Goal: Information Seeking & Learning: Learn about a topic

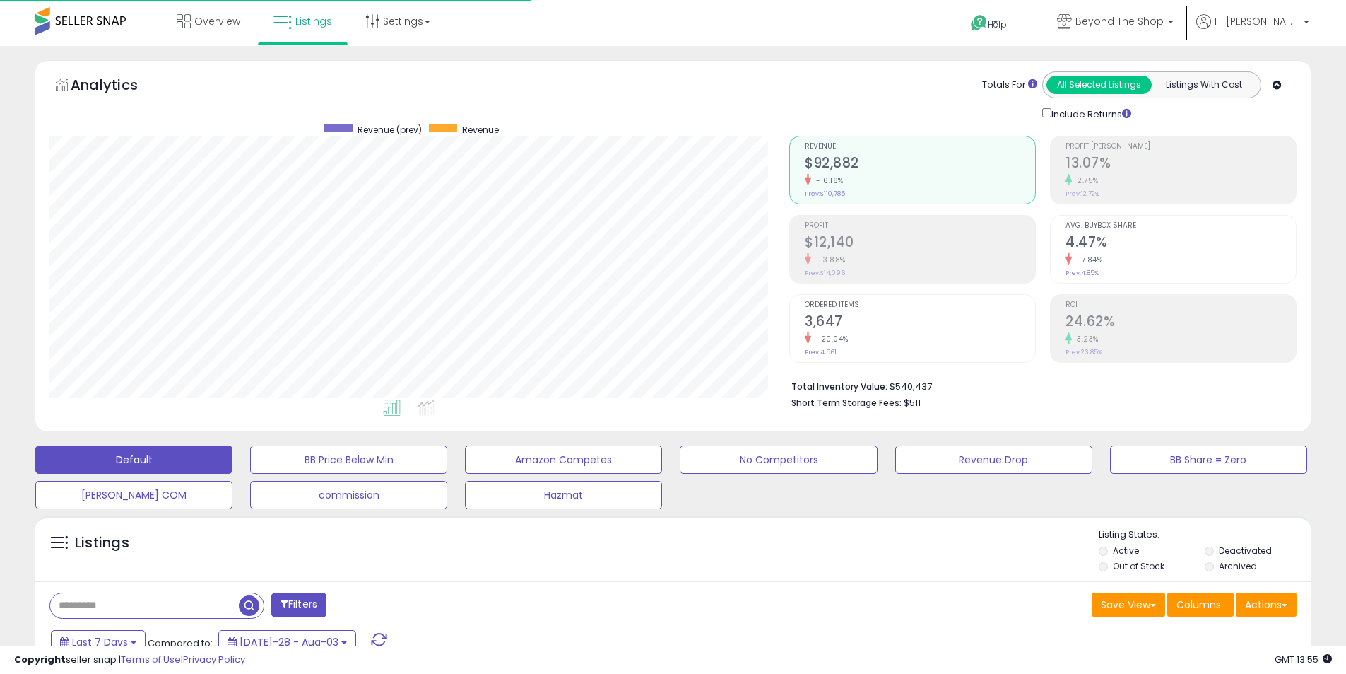
select select "**"
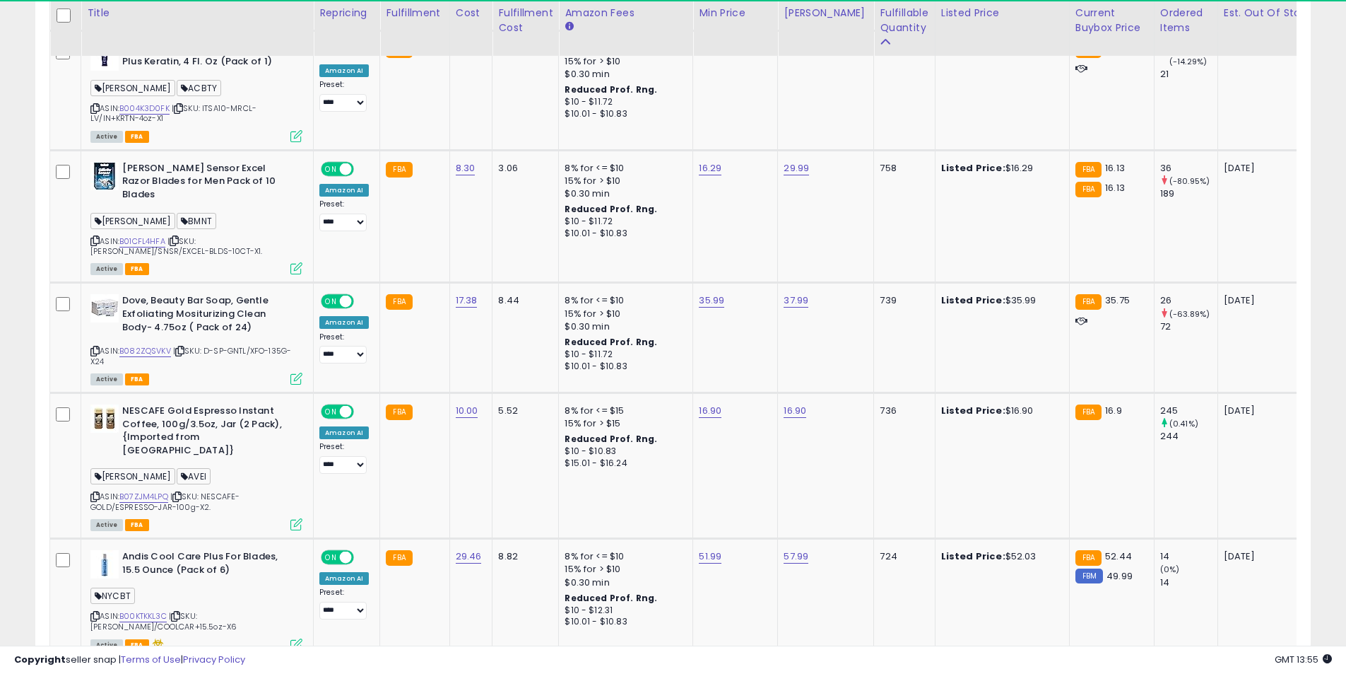
scroll to position [290, 740]
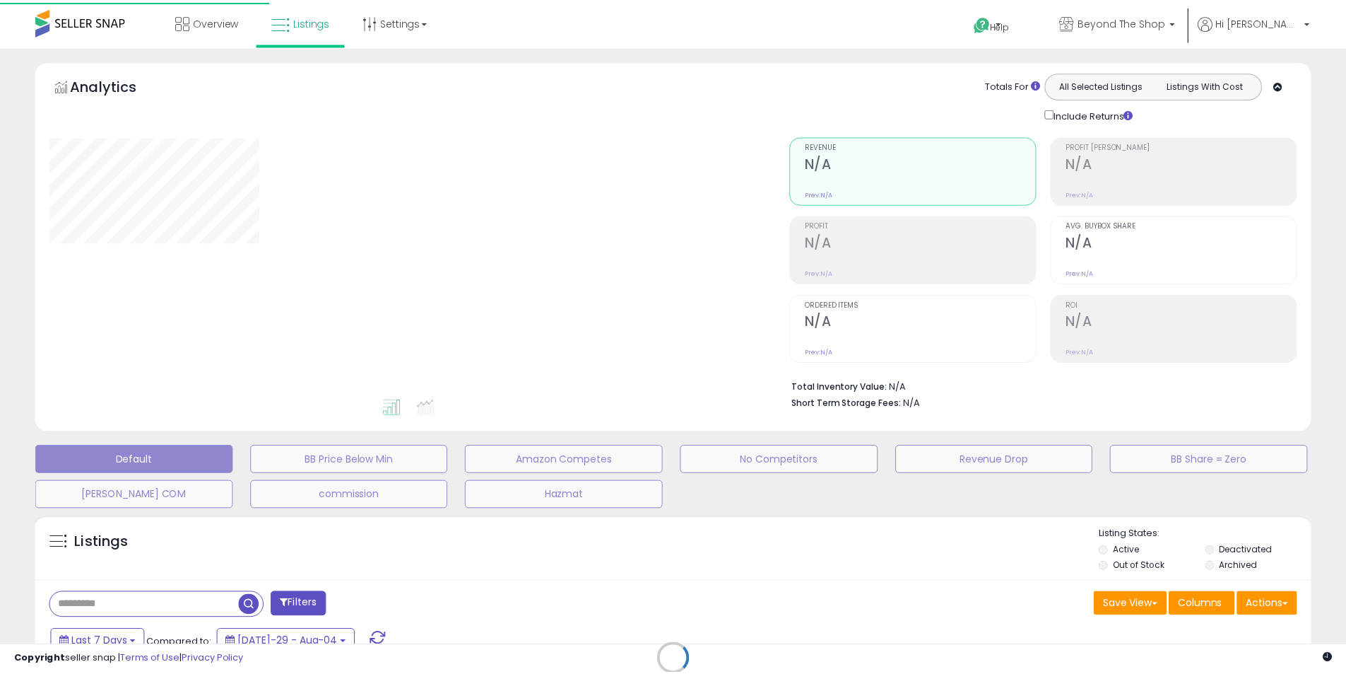
scroll to position [204, 0]
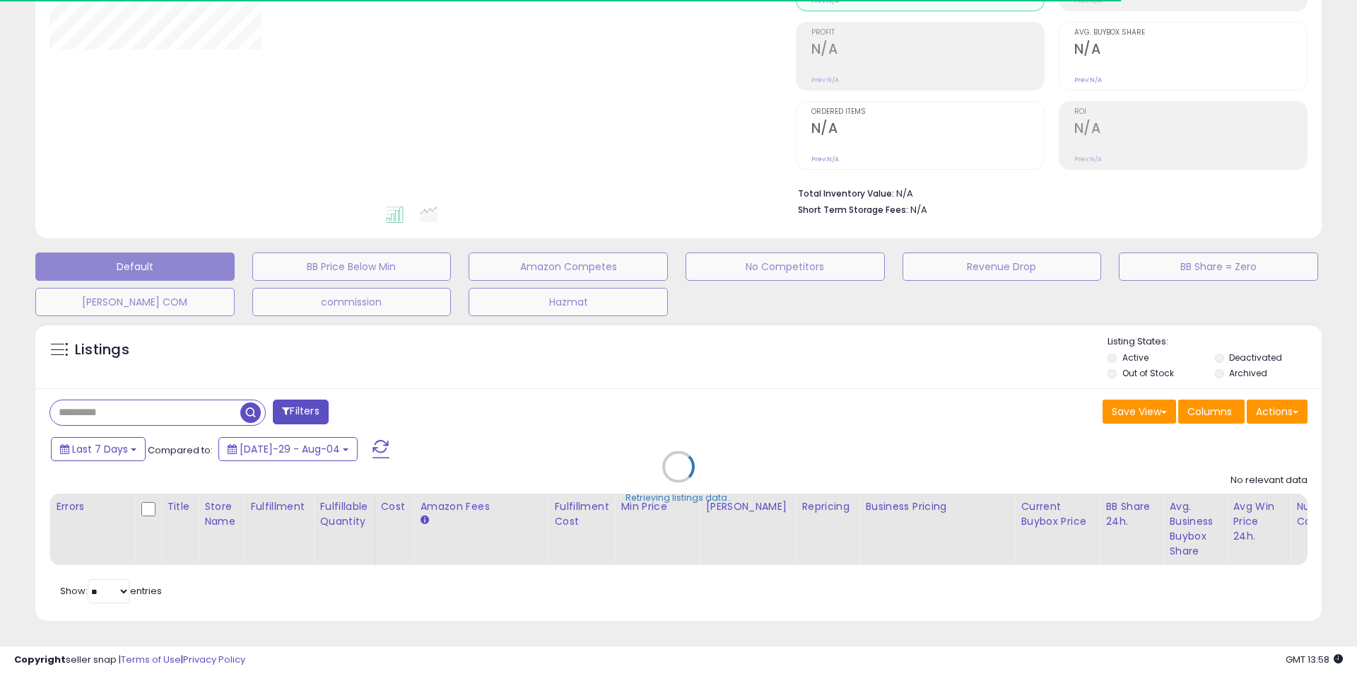
select select "**"
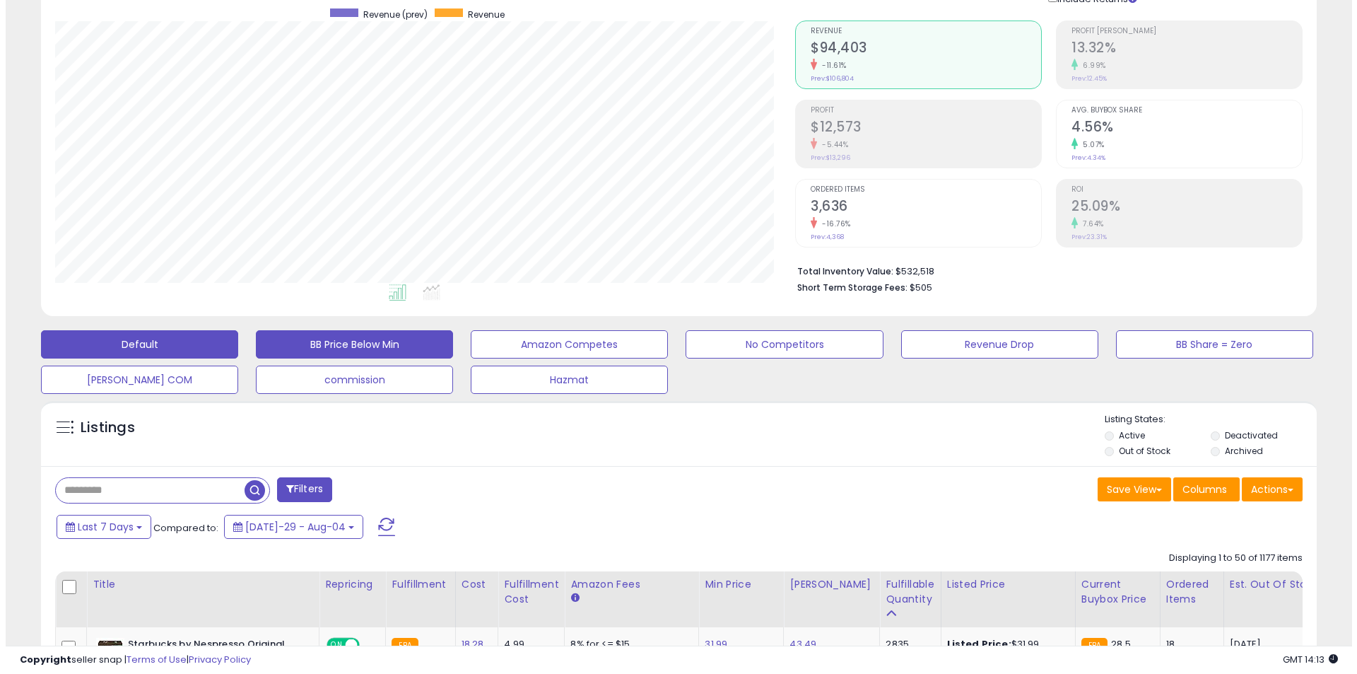
scroll to position [0, 0]
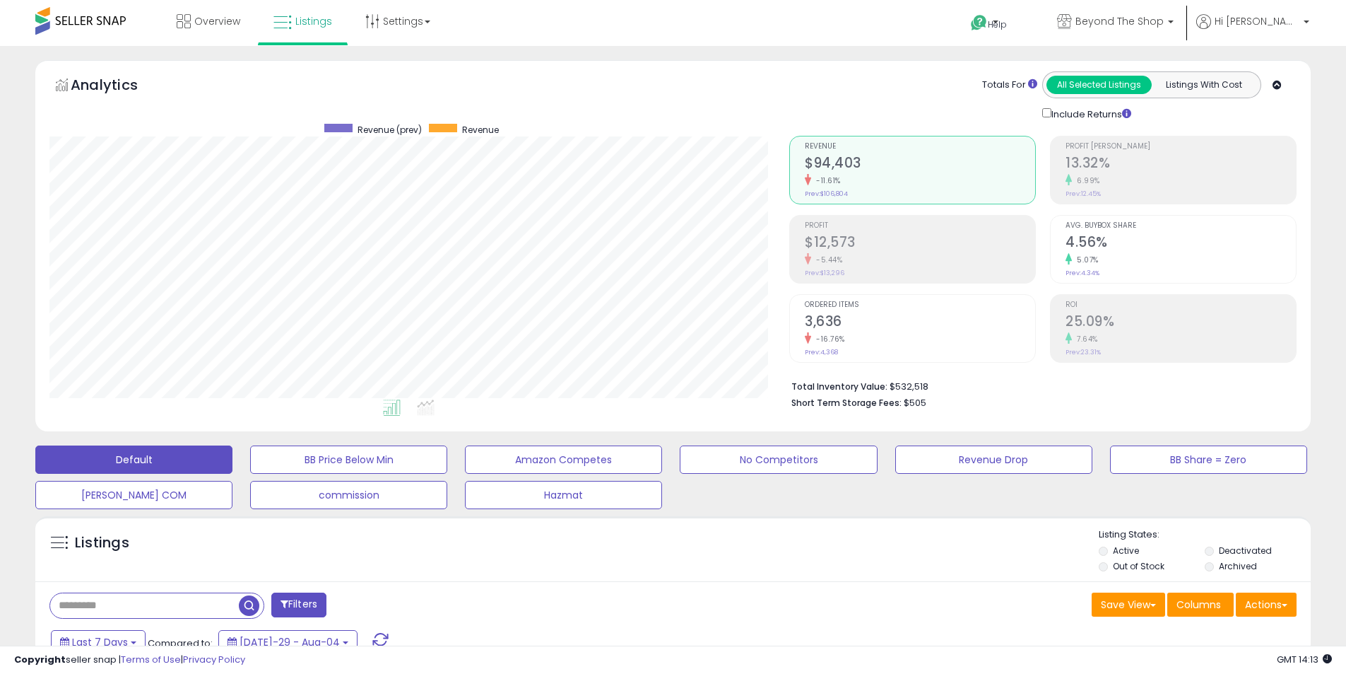
click at [830, 240] on h2 "$12,573" at bounding box center [920, 243] width 230 height 19
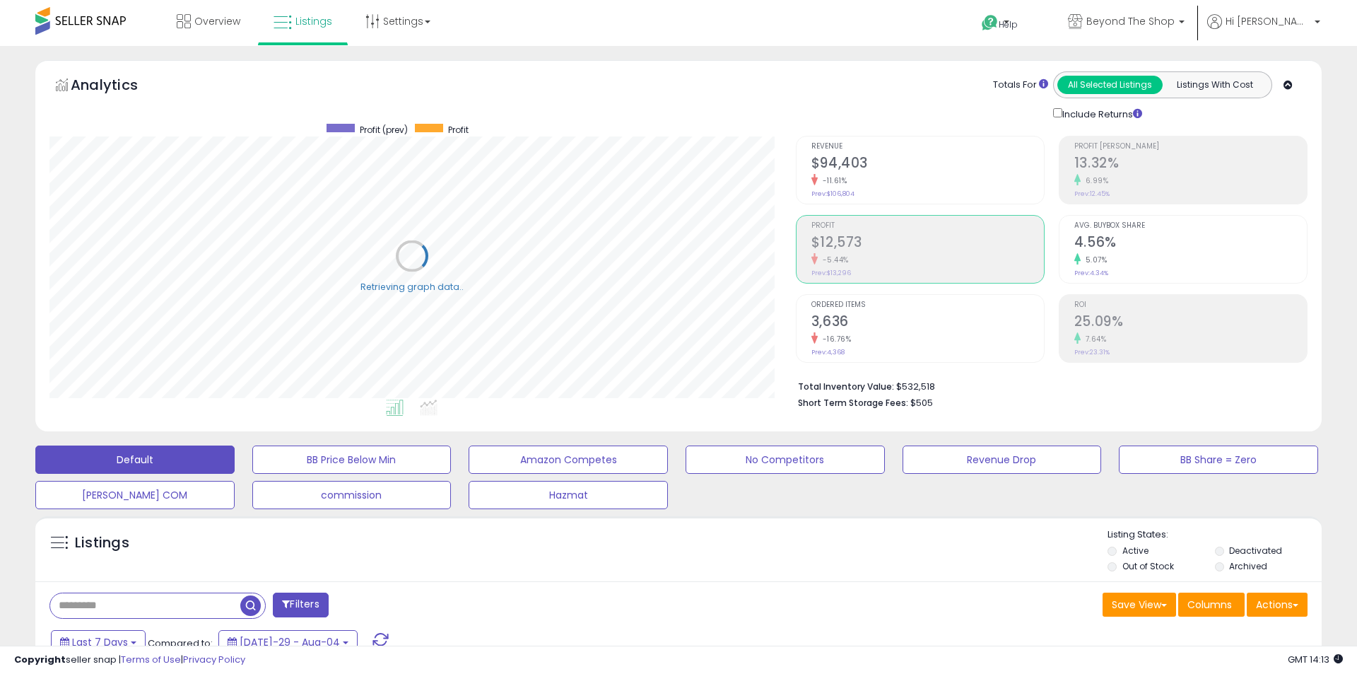
scroll to position [290, 740]
click at [825, 165] on h2 "$94,403" at bounding box center [920, 164] width 230 height 19
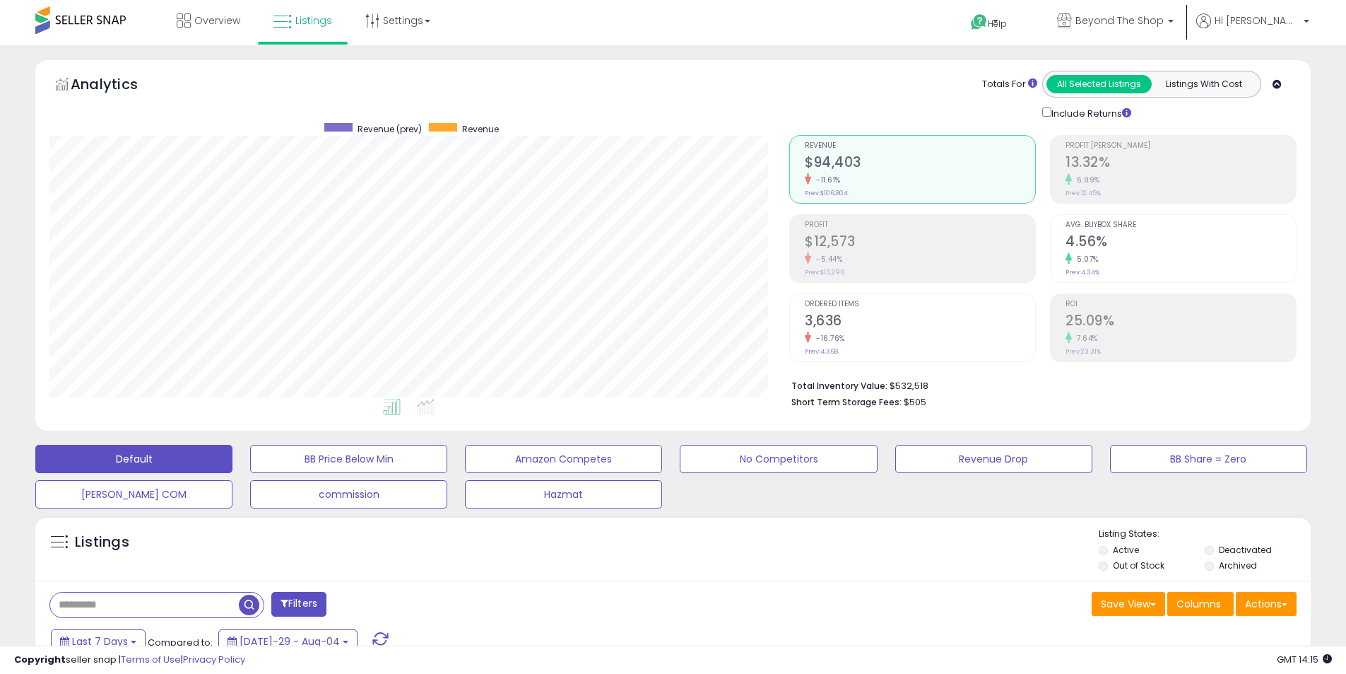
scroll to position [424, 0]
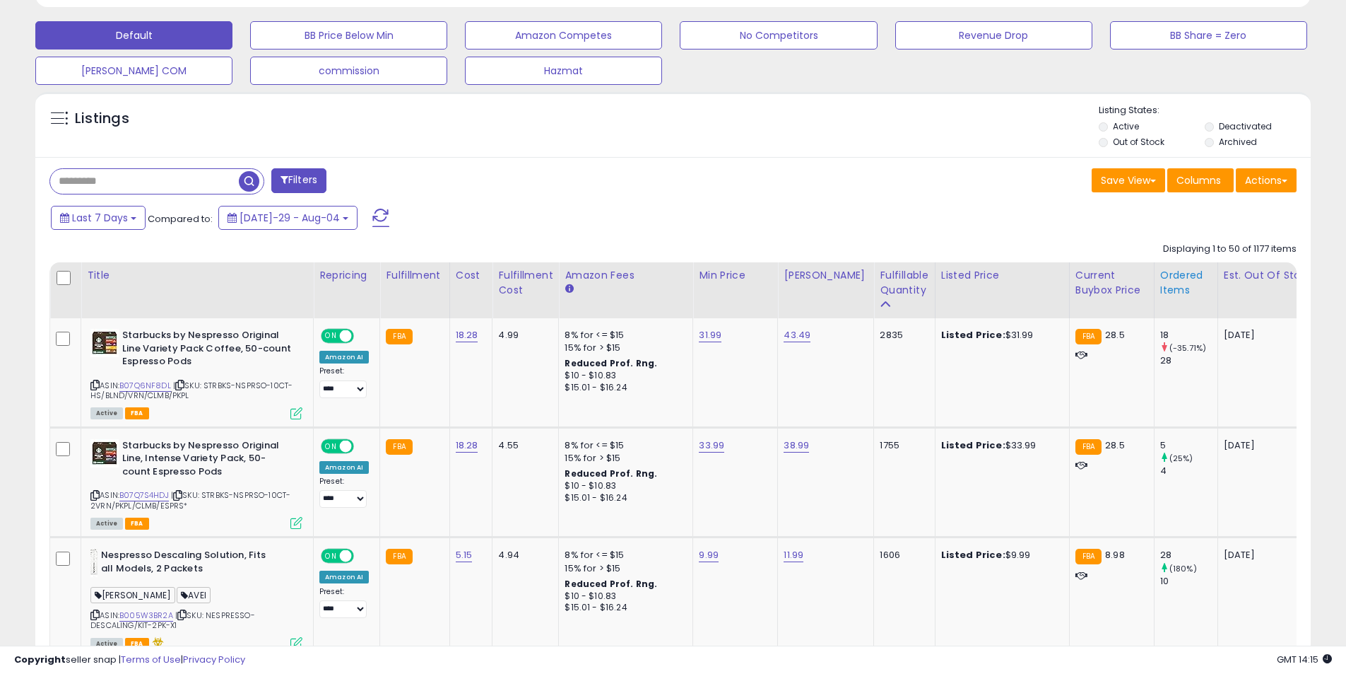
click at [1167, 295] on div "Ordered Items" at bounding box center [1187, 283] width 52 height 30
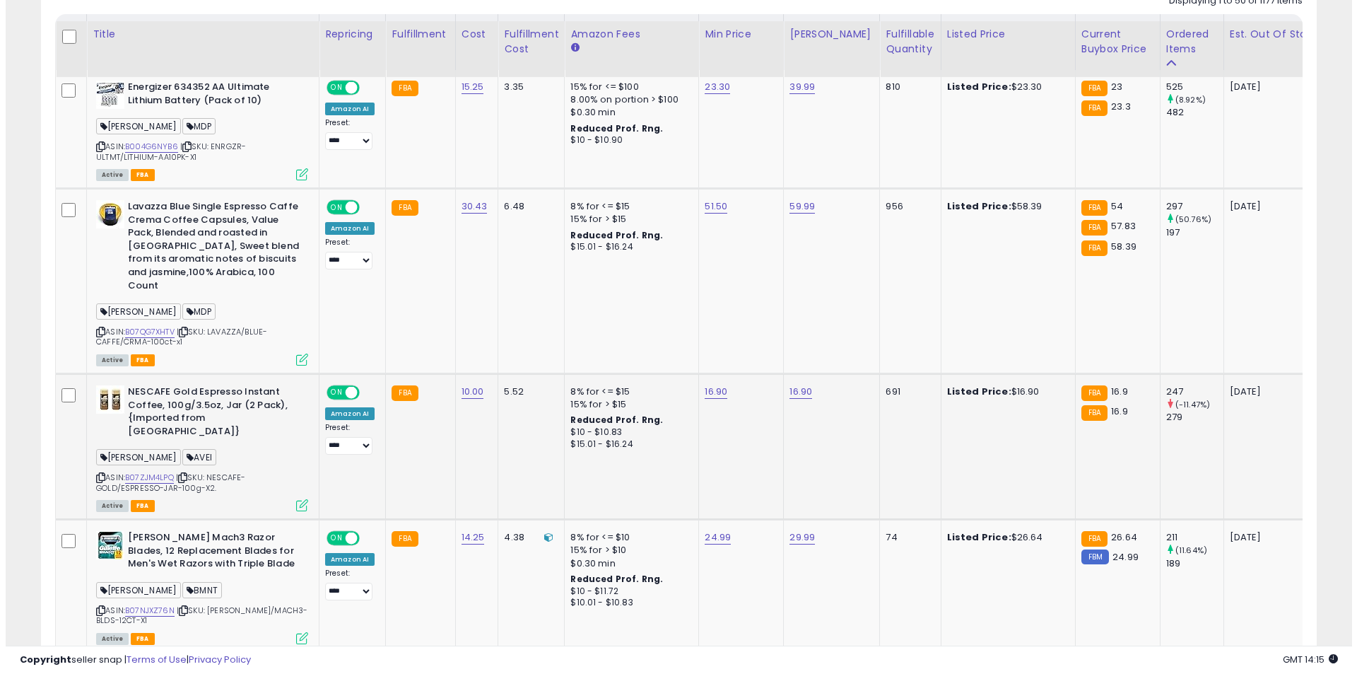
scroll to position [707, 0]
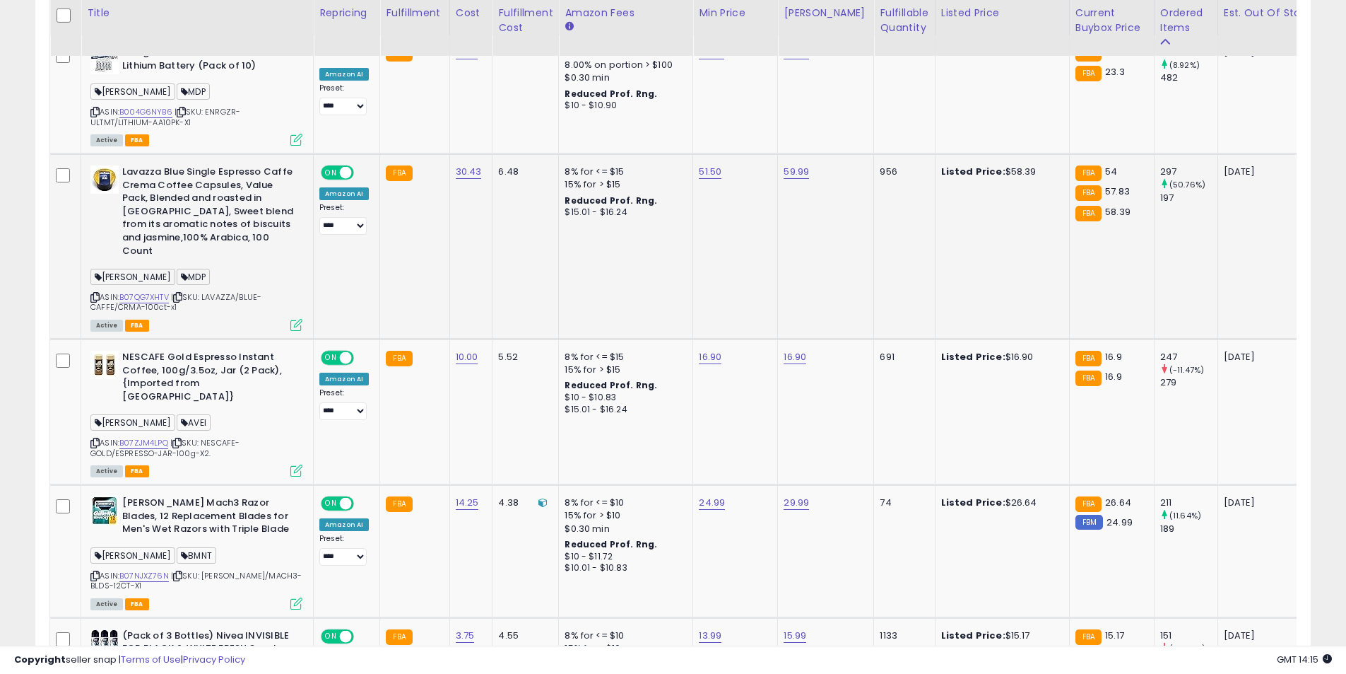
click at [299, 319] on icon at bounding box center [296, 325] width 12 height 12
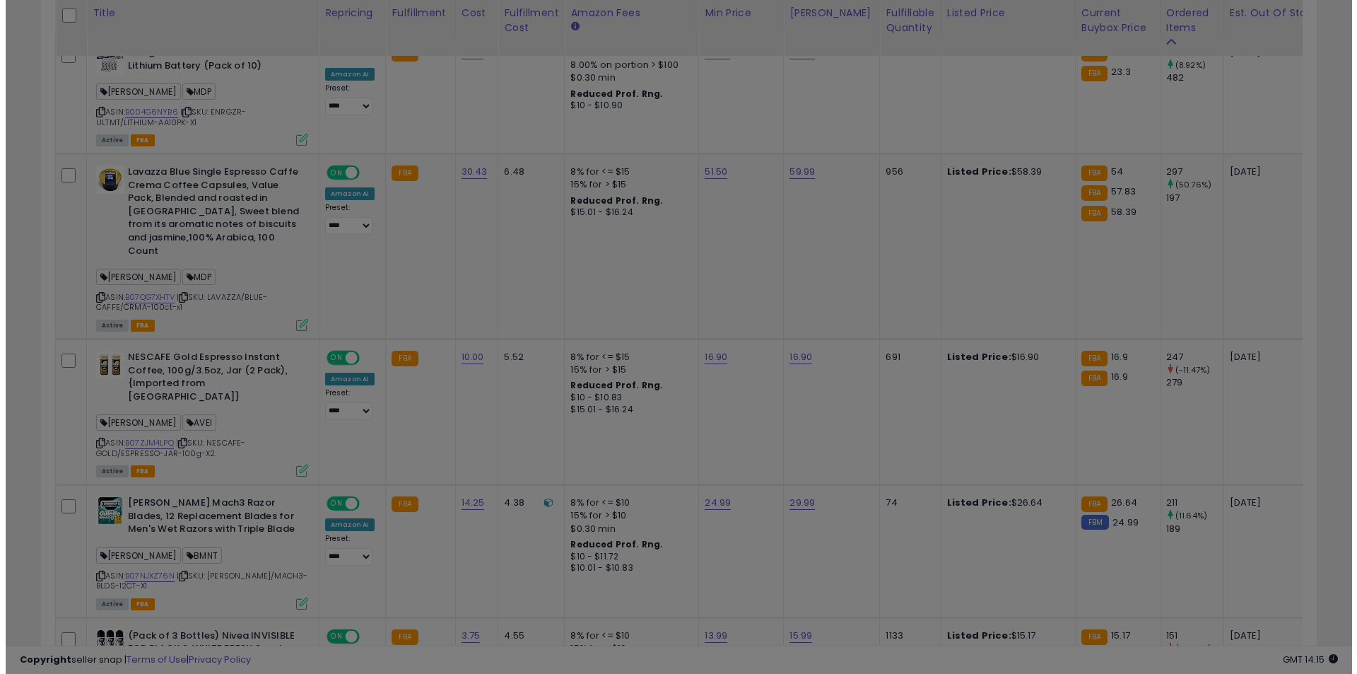
scroll to position [290, 746]
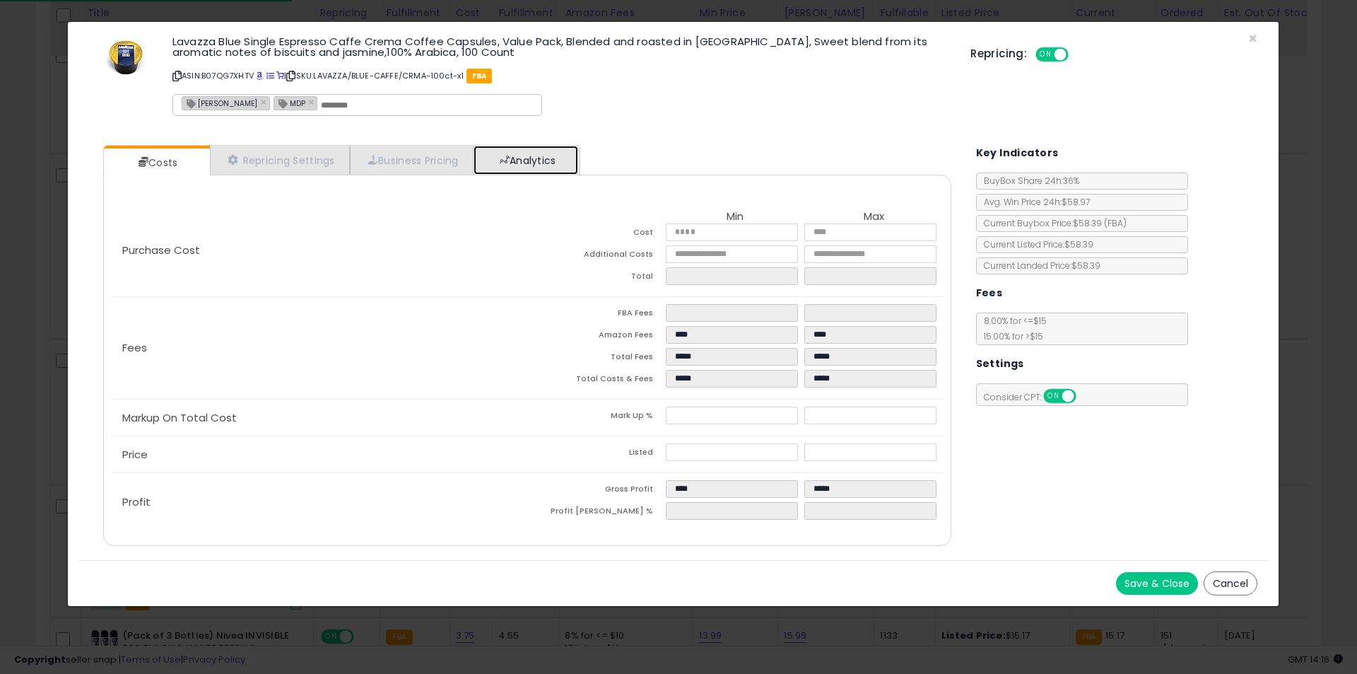
click at [495, 163] on link "Analytics" at bounding box center [526, 160] width 105 height 29
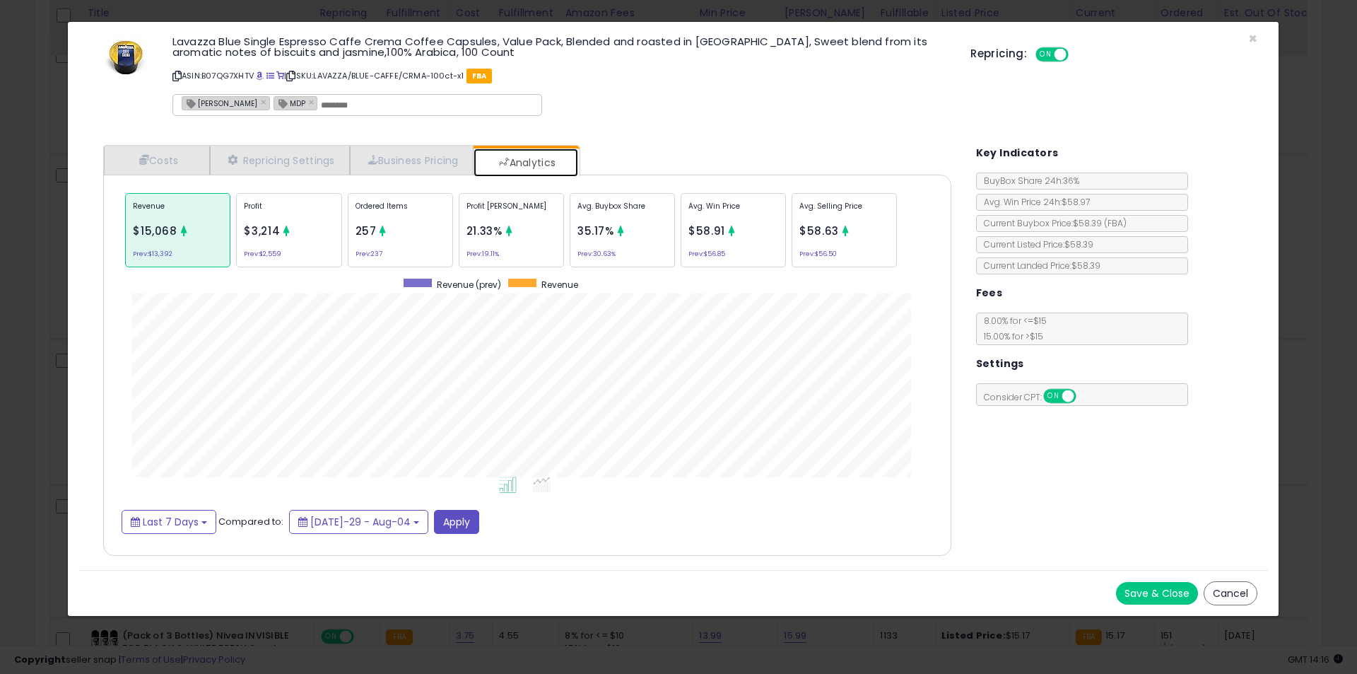
scroll to position [435, 876]
click at [416, 211] on p "Ordered Items" at bounding box center [401, 211] width 90 height 21
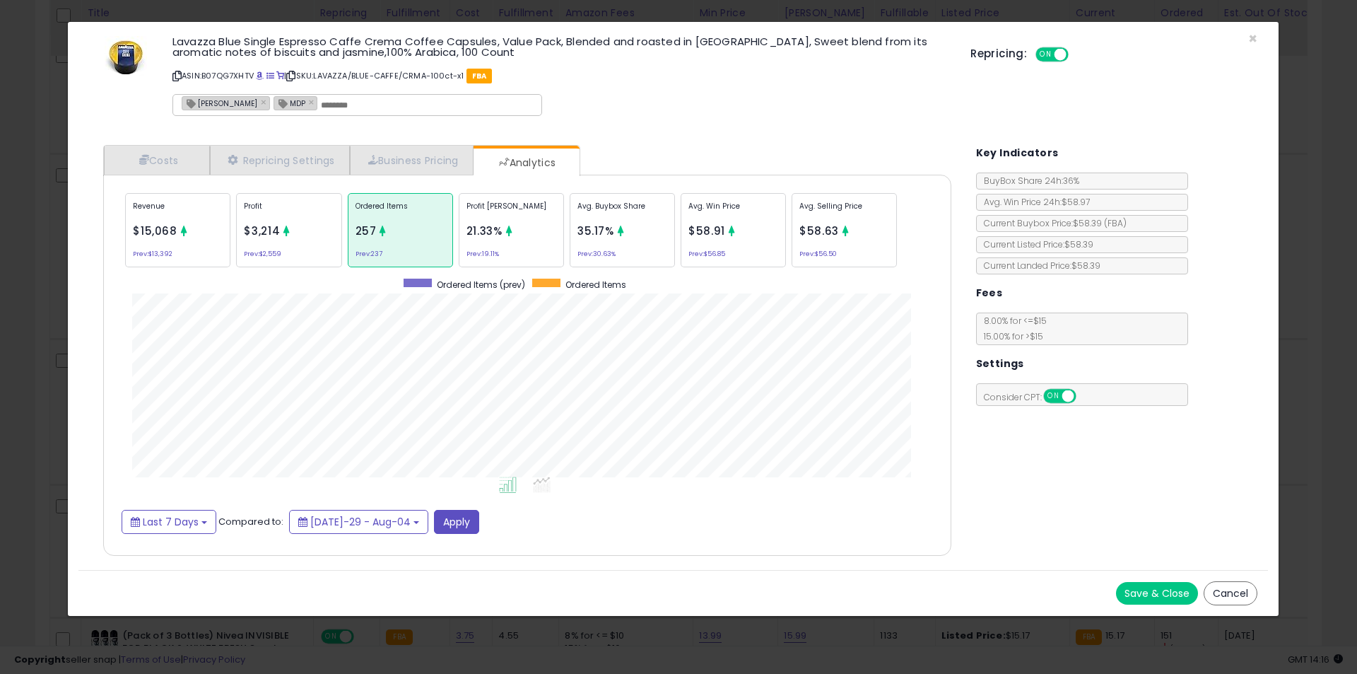
click at [98, 327] on div "Costs Repricing Settings Business Pricing Analytics Min" at bounding box center [527, 351] width 876 height 435
click at [27, 329] on div "× Close Lavazza Blue Single Espresso Caffe Crema Coffee Capsules, Value Pack, B…" at bounding box center [678, 337] width 1357 height 674
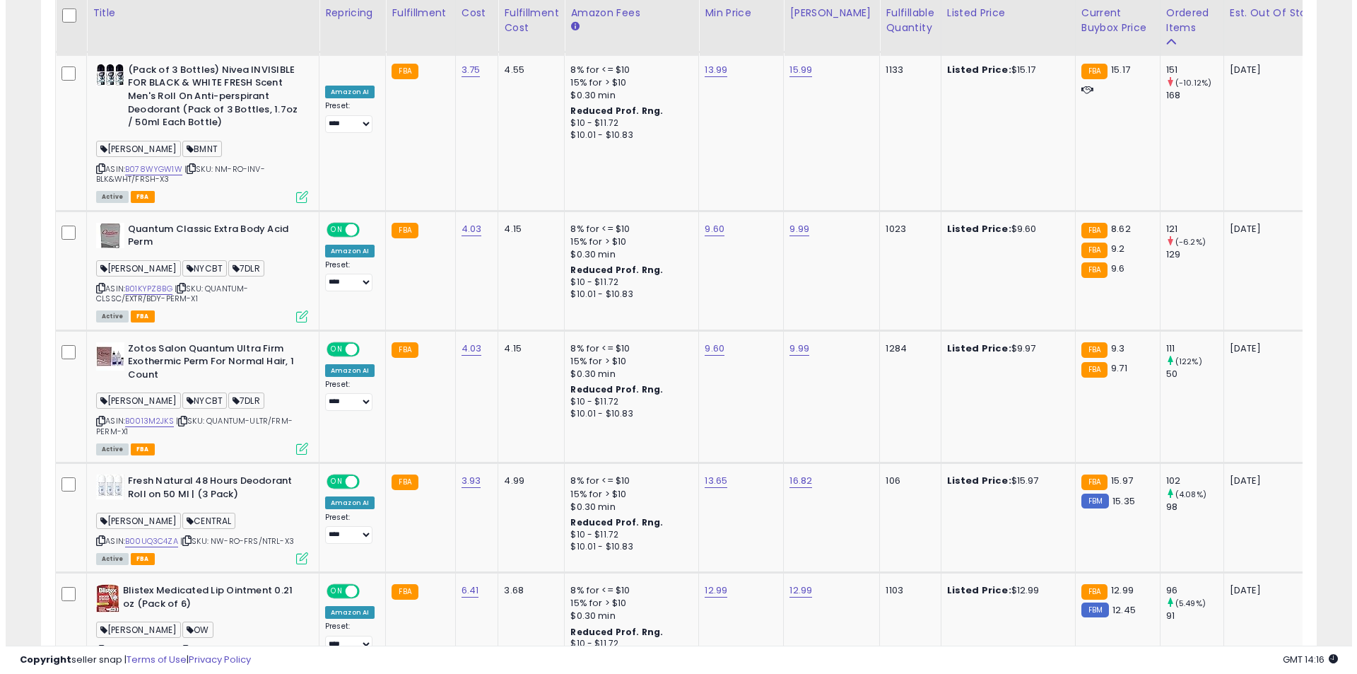
scroll to position [1484, 0]
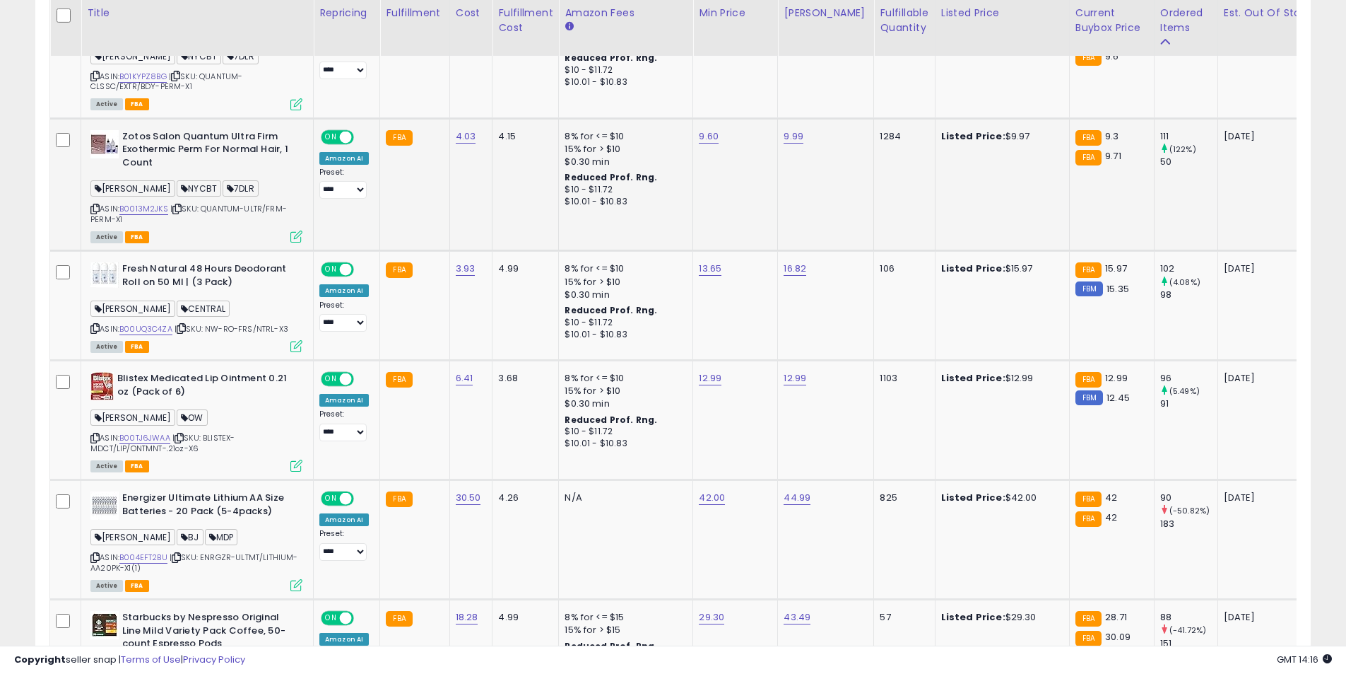
click at [291, 230] on icon at bounding box center [296, 236] width 12 height 12
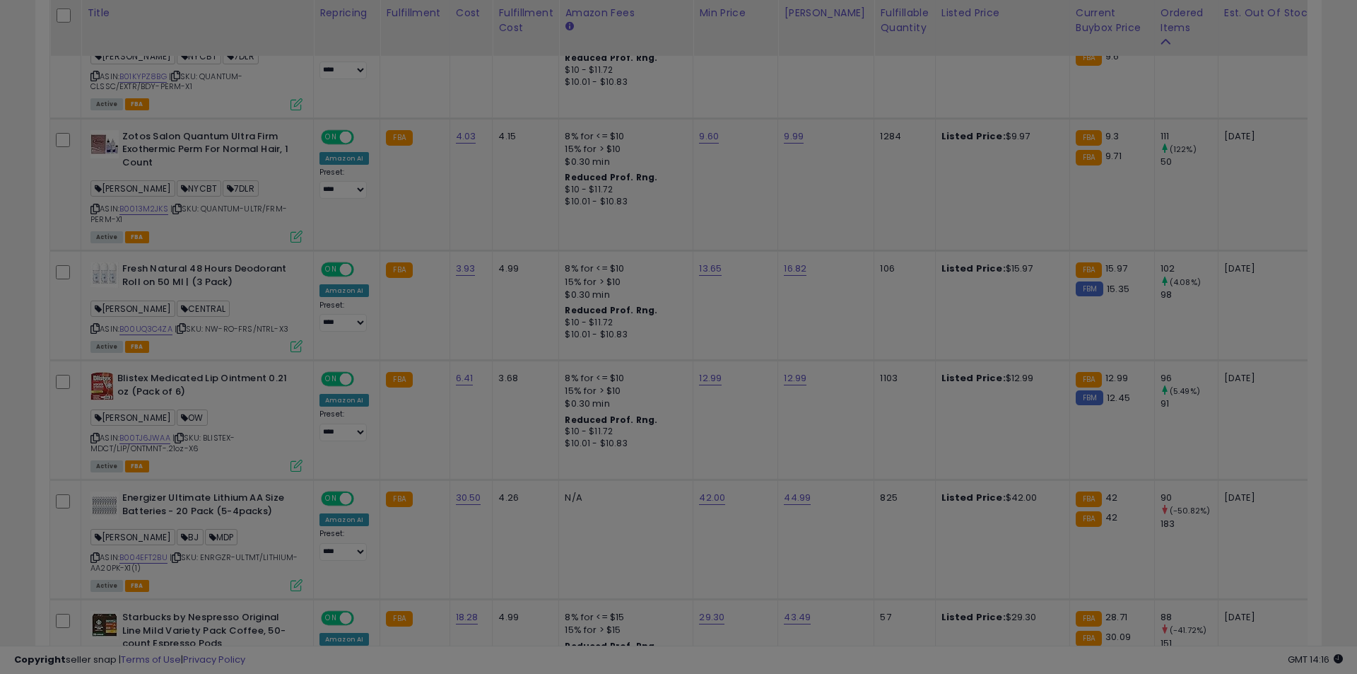
scroll to position [290, 746]
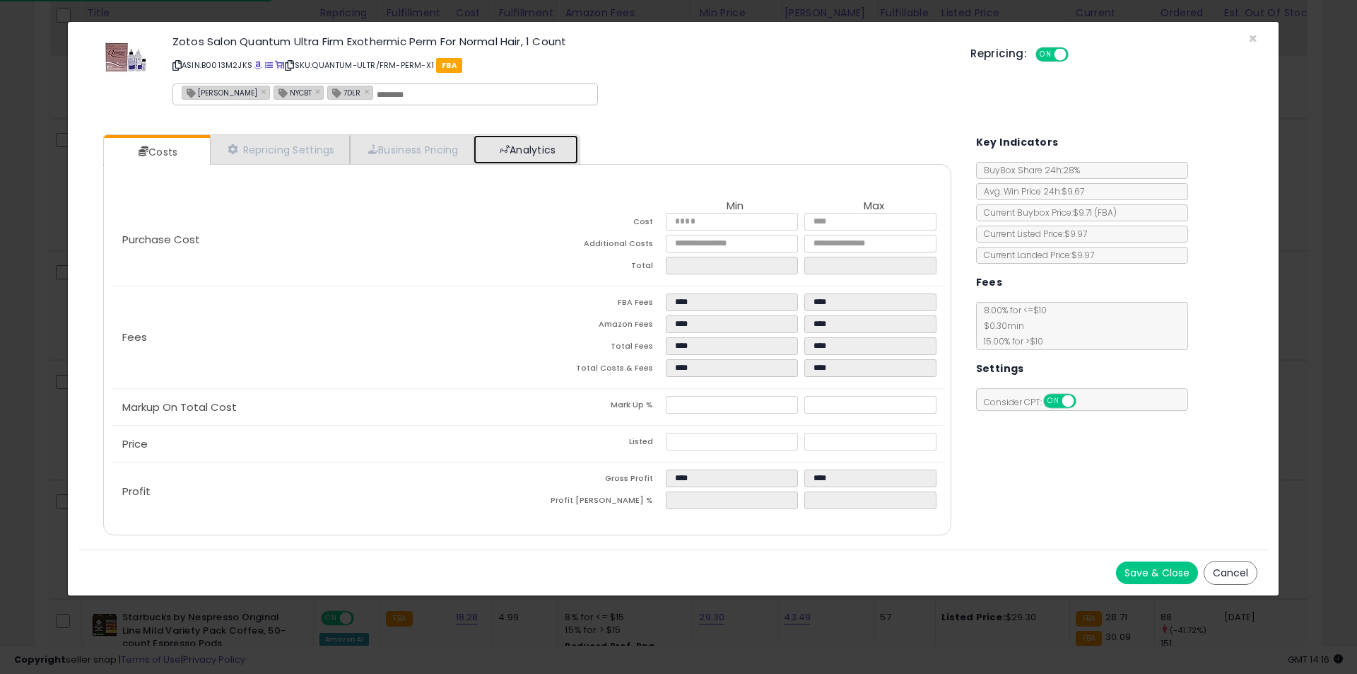
click at [504, 146] on link "Analytics" at bounding box center [526, 149] width 105 height 29
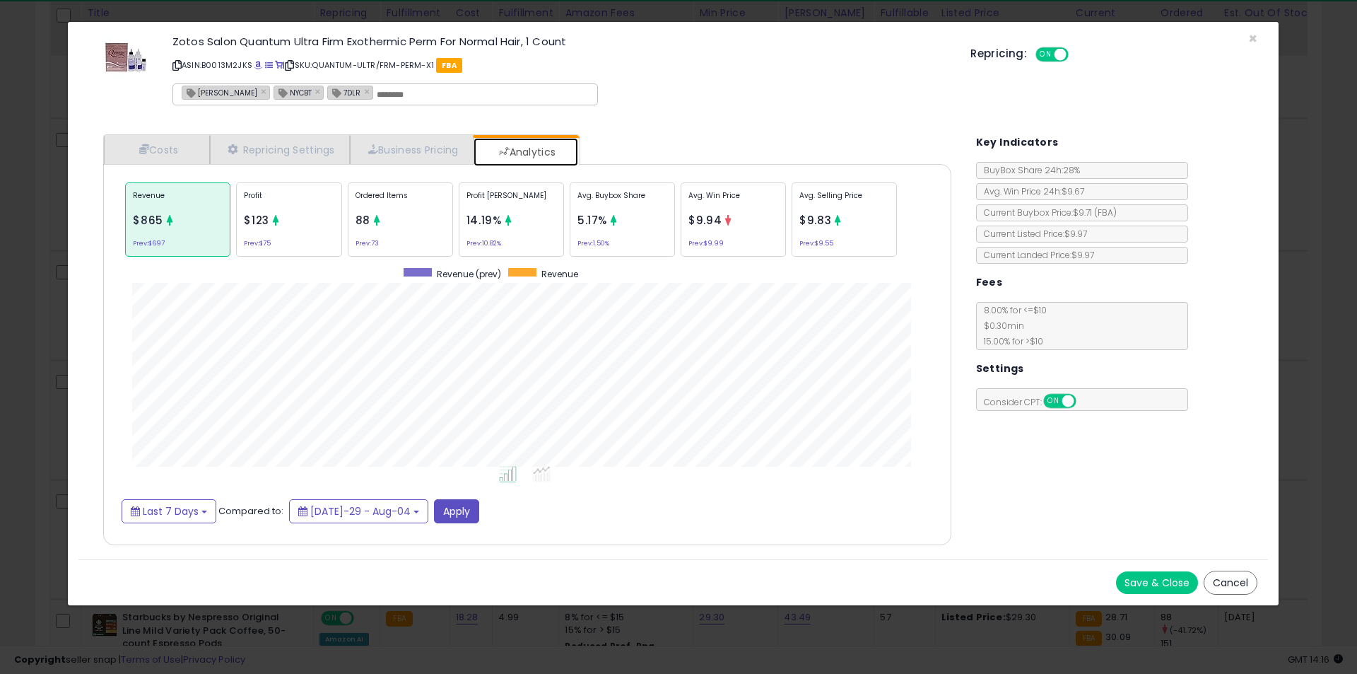
scroll to position [435, 876]
click at [399, 201] on p "Ordered Items" at bounding box center [401, 200] width 90 height 21
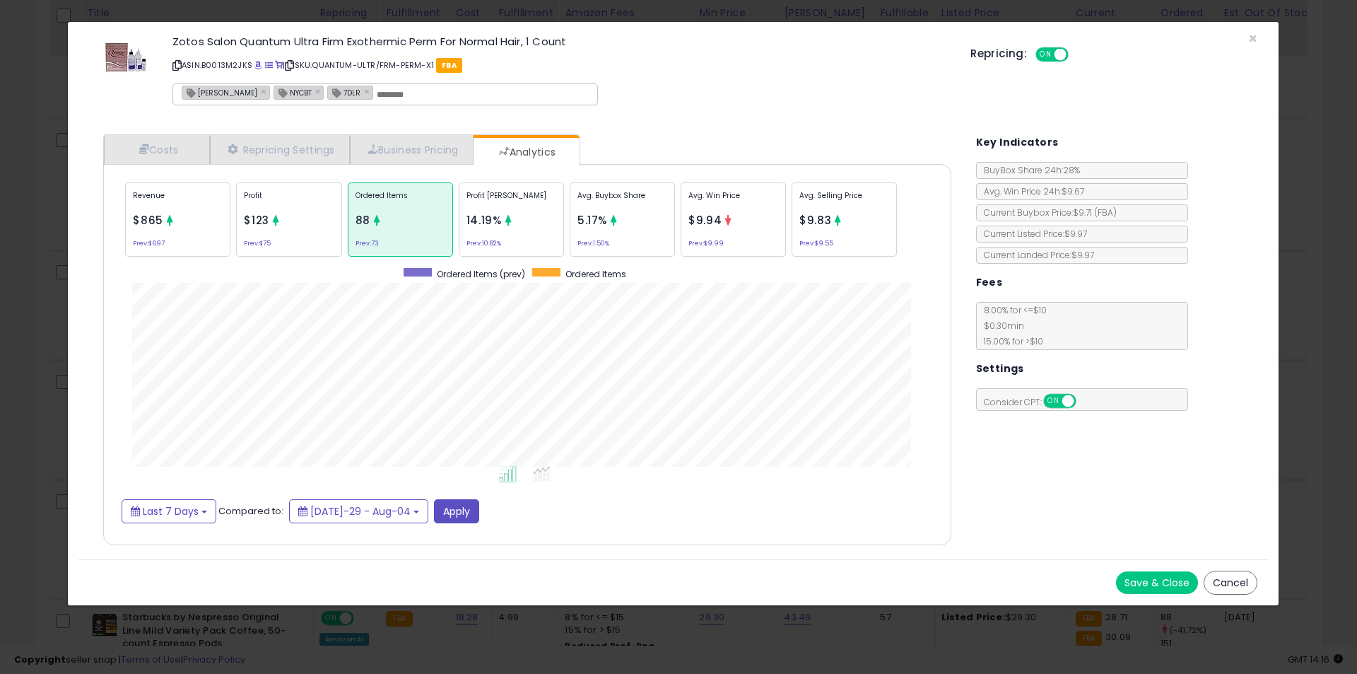
click at [0, 295] on div "× Close Zotos Salon Quantum Ultra Firm Exothermic Perm For Normal Hair, 1 Count…" at bounding box center [678, 337] width 1357 height 674
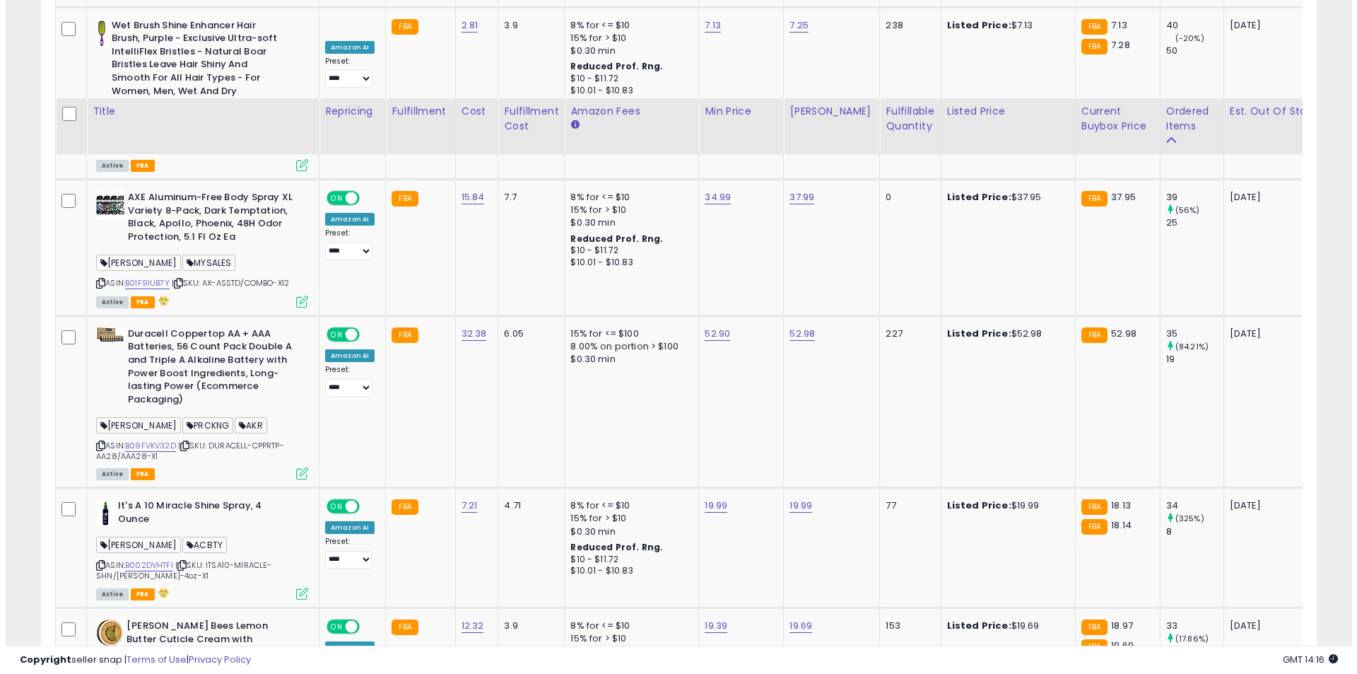
scroll to position [3534, 0]
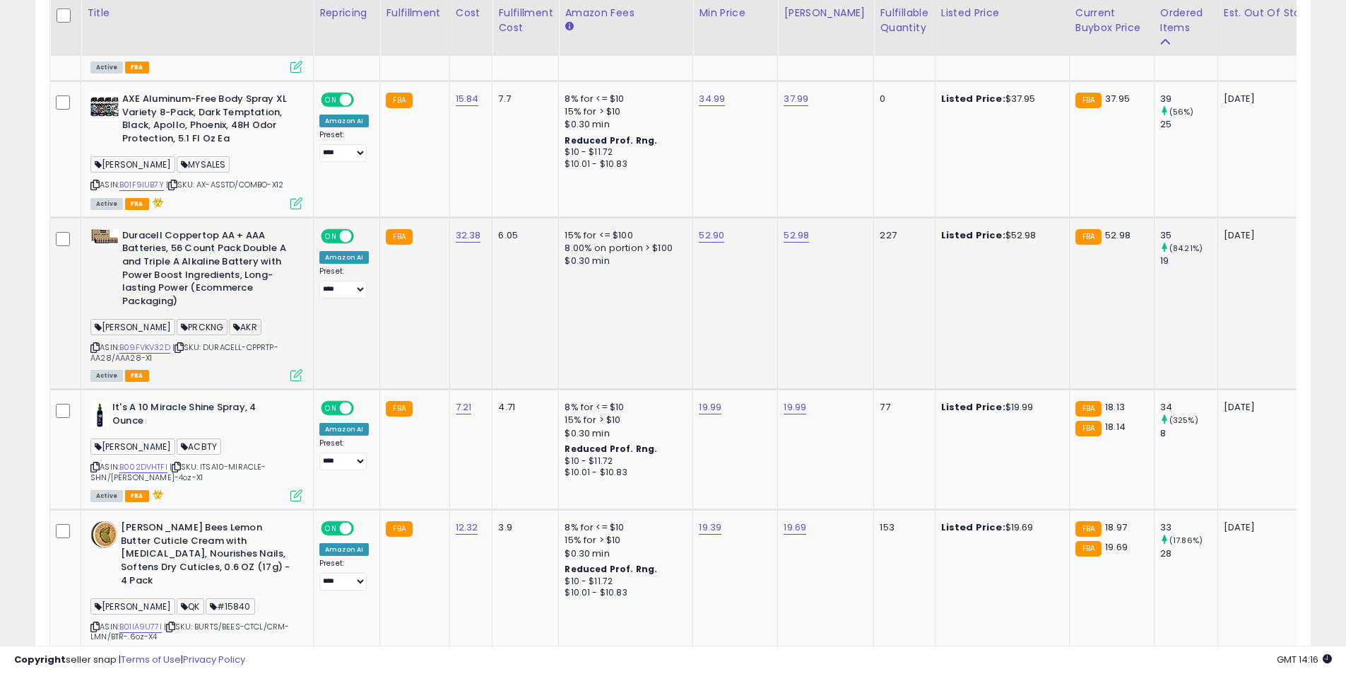
click at [291, 369] on icon at bounding box center [296, 375] width 12 height 12
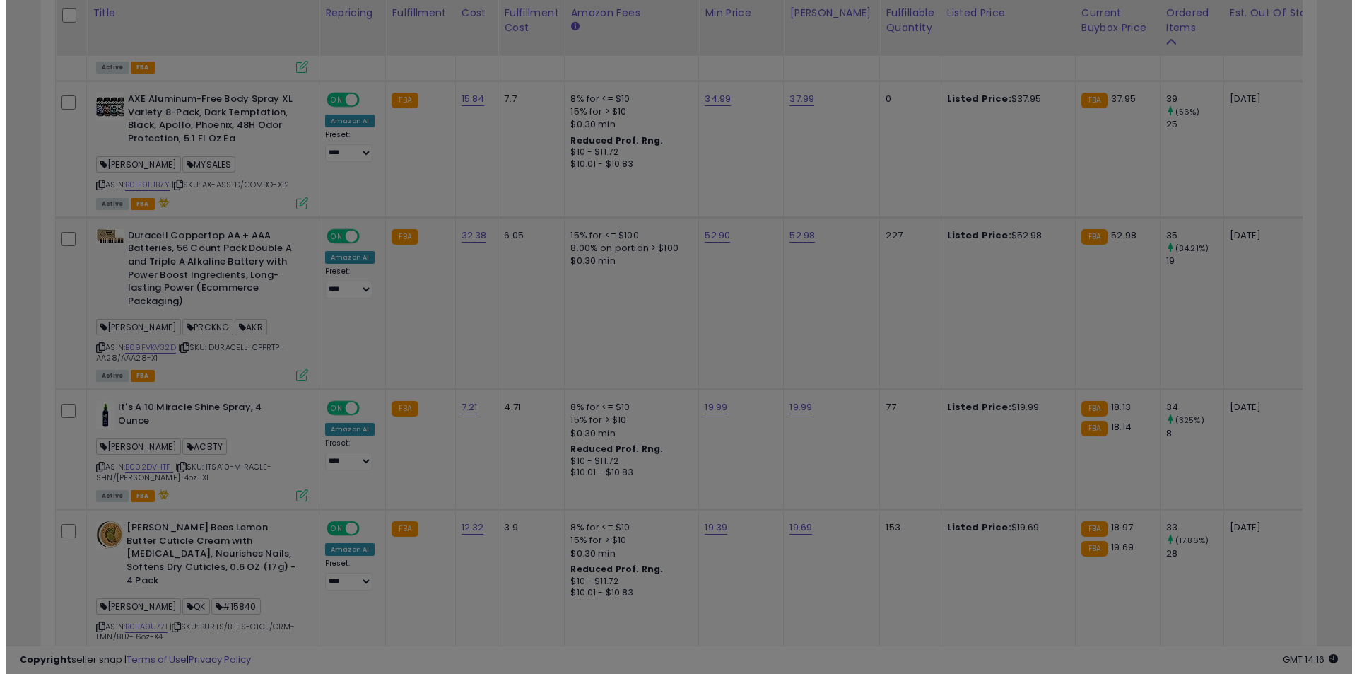
scroll to position [0, 0]
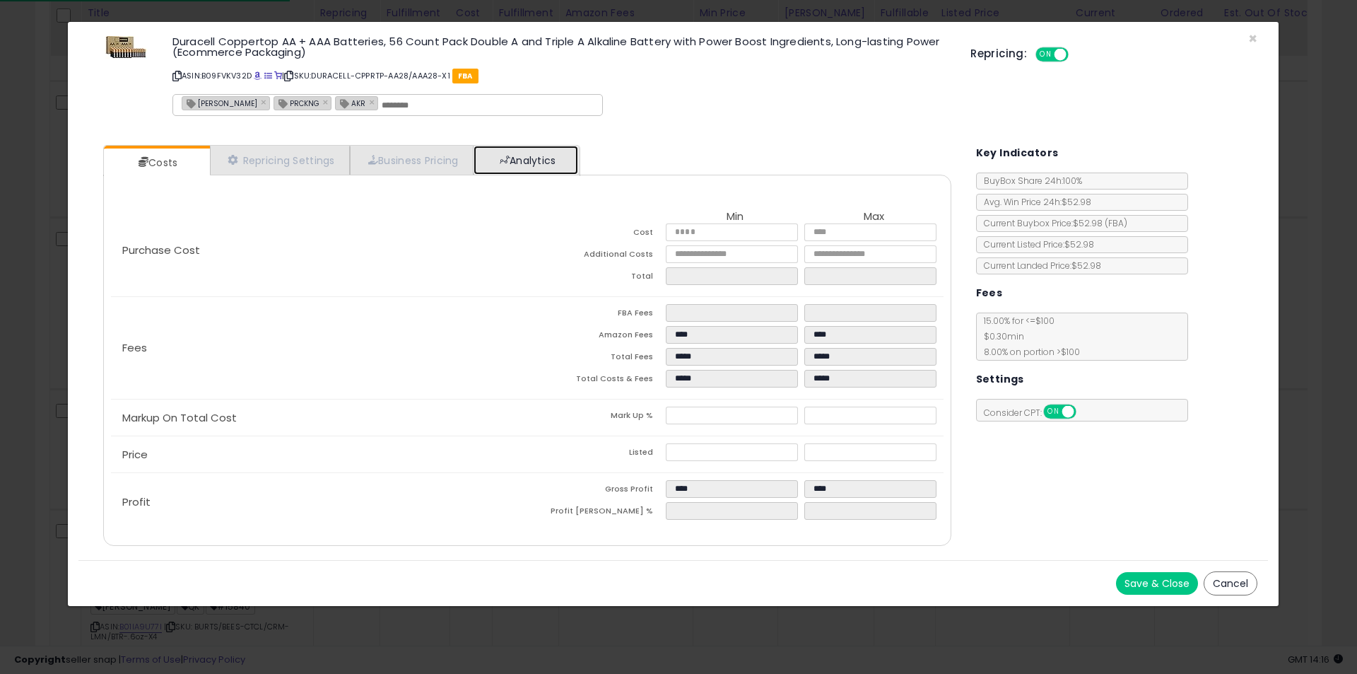
click at [520, 165] on link "Analytics" at bounding box center [526, 160] width 105 height 29
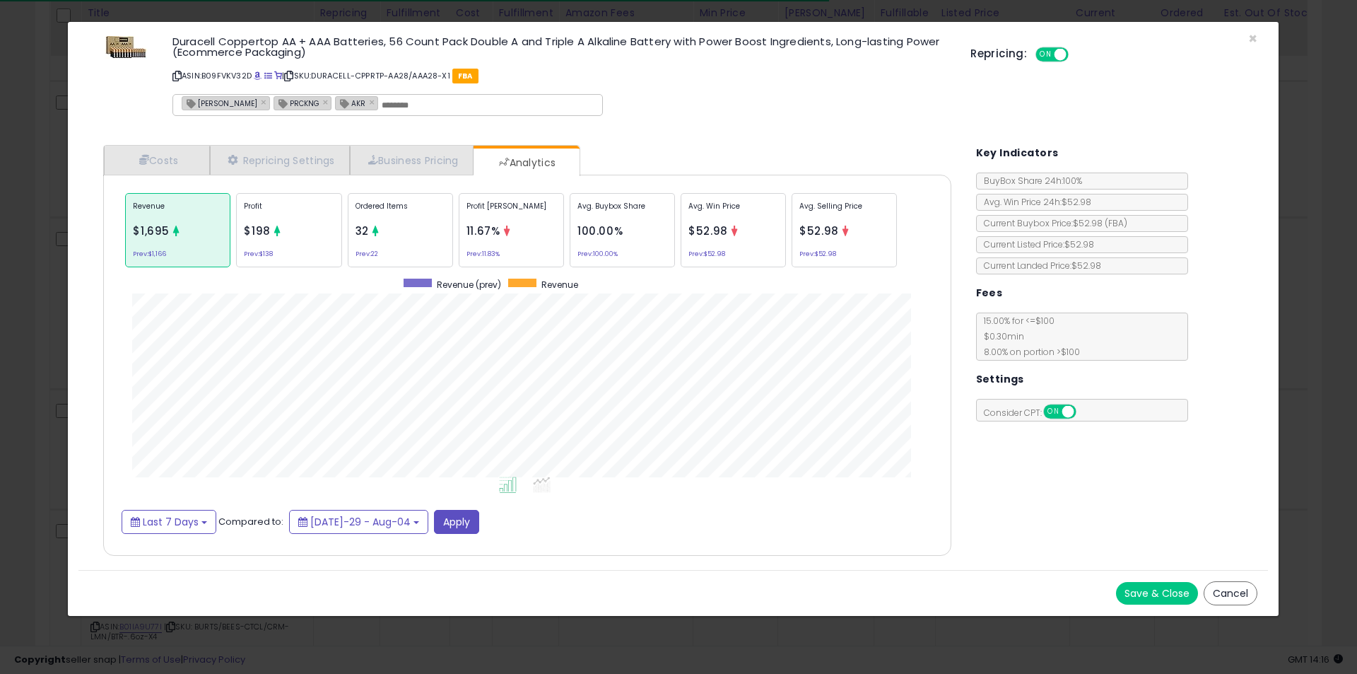
click at [423, 210] on p "Ordered Items" at bounding box center [401, 211] width 90 height 21
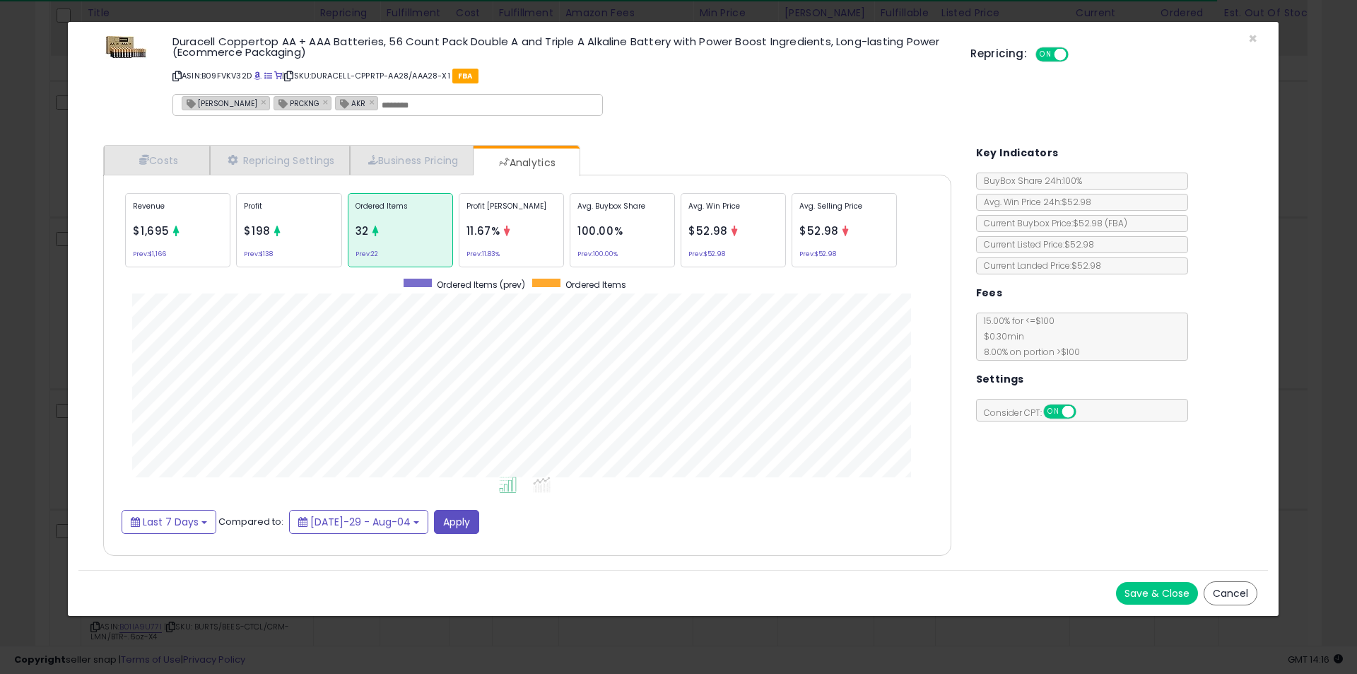
click at [54, 334] on div "× Close Duracell Coppertop AA + AAA Batteries, 56 Count Pack Double A and Tripl…" at bounding box center [678, 337] width 1357 height 674
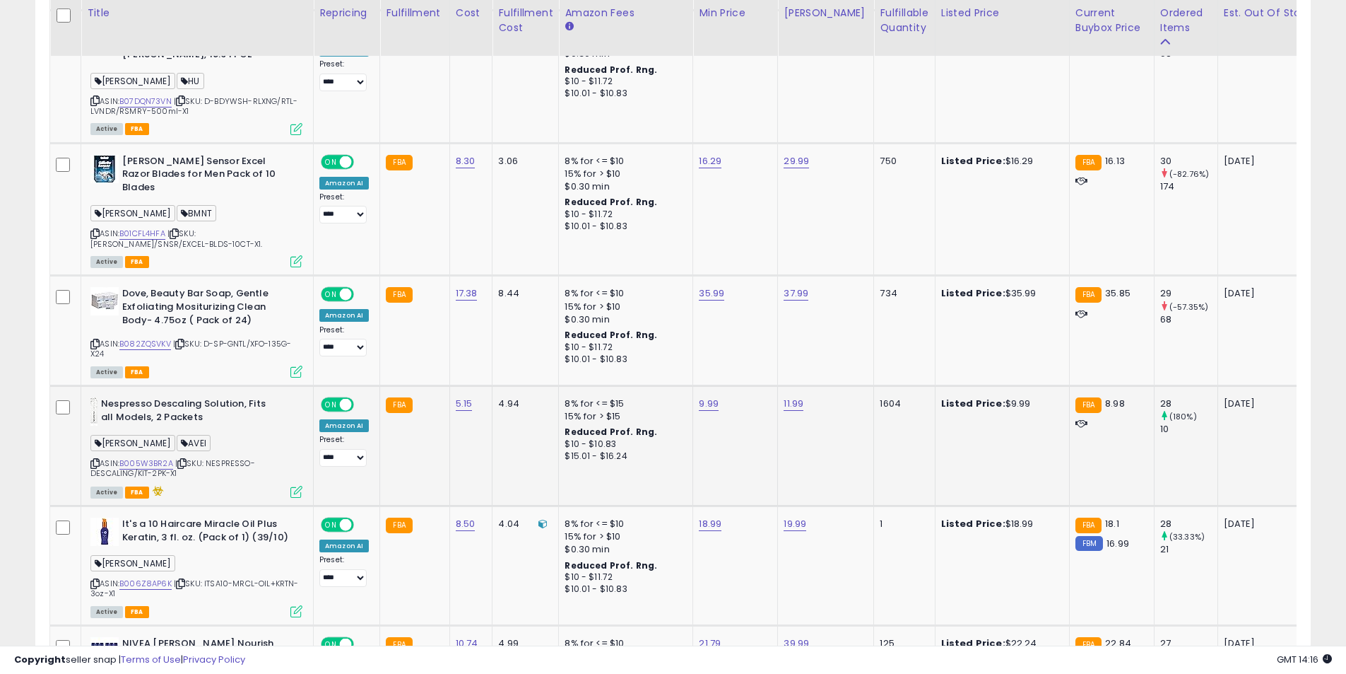
click at [302, 486] on icon at bounding box center [296, 492] width 12 height 12
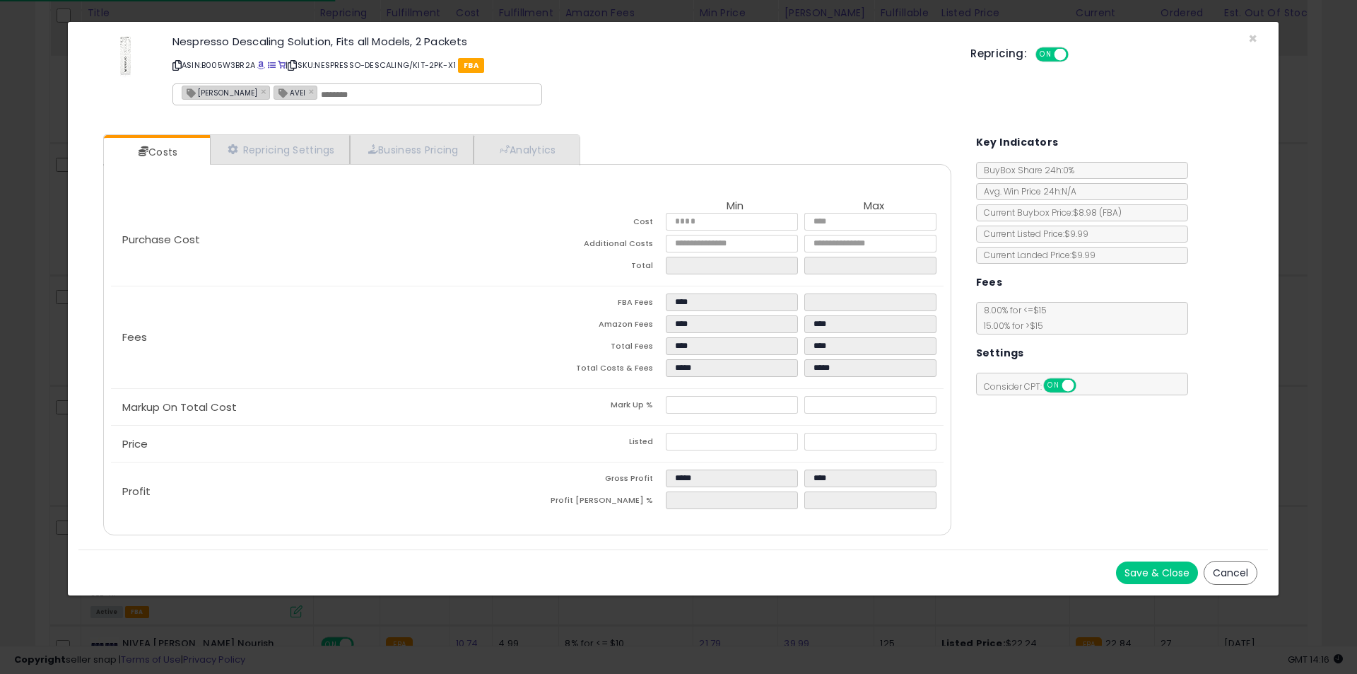
click at [527, 165] on div "Purchase Cost Min Max Cost **** **** Additional Costs **** **** Total" at bounding box center [526, 349] width 847 height 371
click at [525, 158] on link "Analytics" at bounding box center [526, 149] width 105 height 29
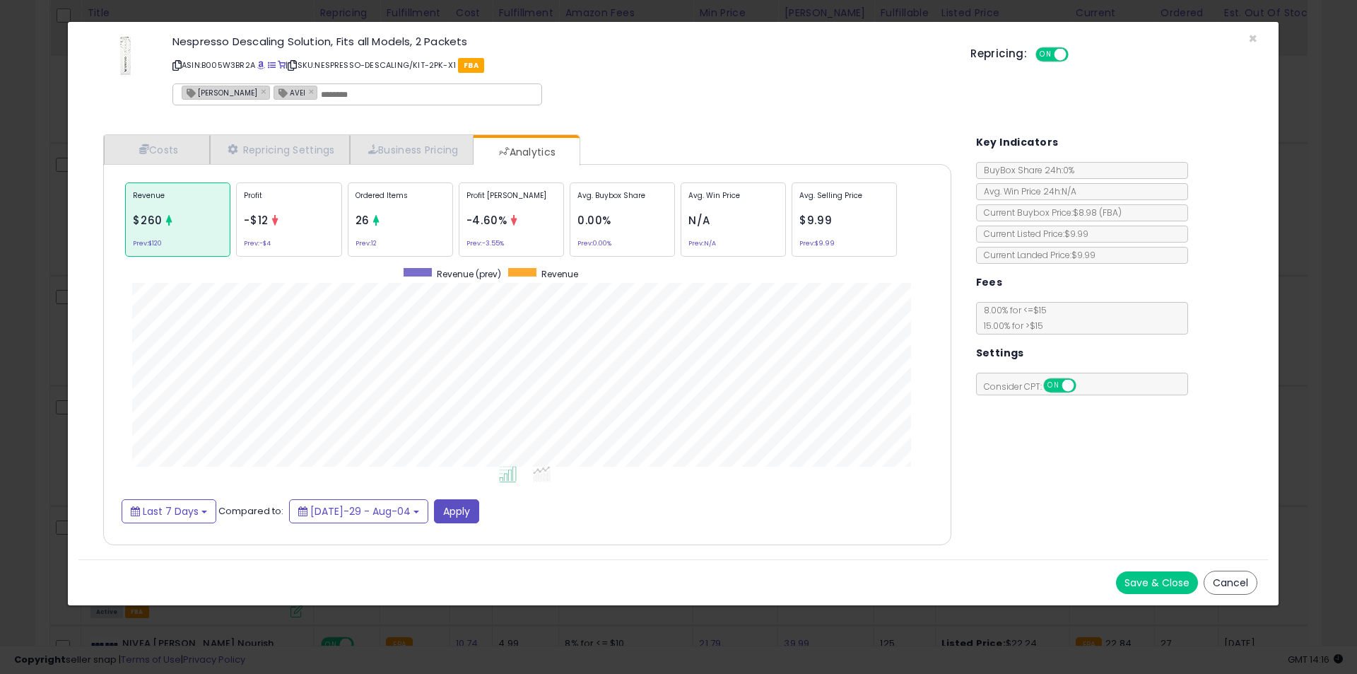
click at [570, 229] on div "Ordered Items 26 Prev: 12" at bounding box center [622, 219] width 105 height 74
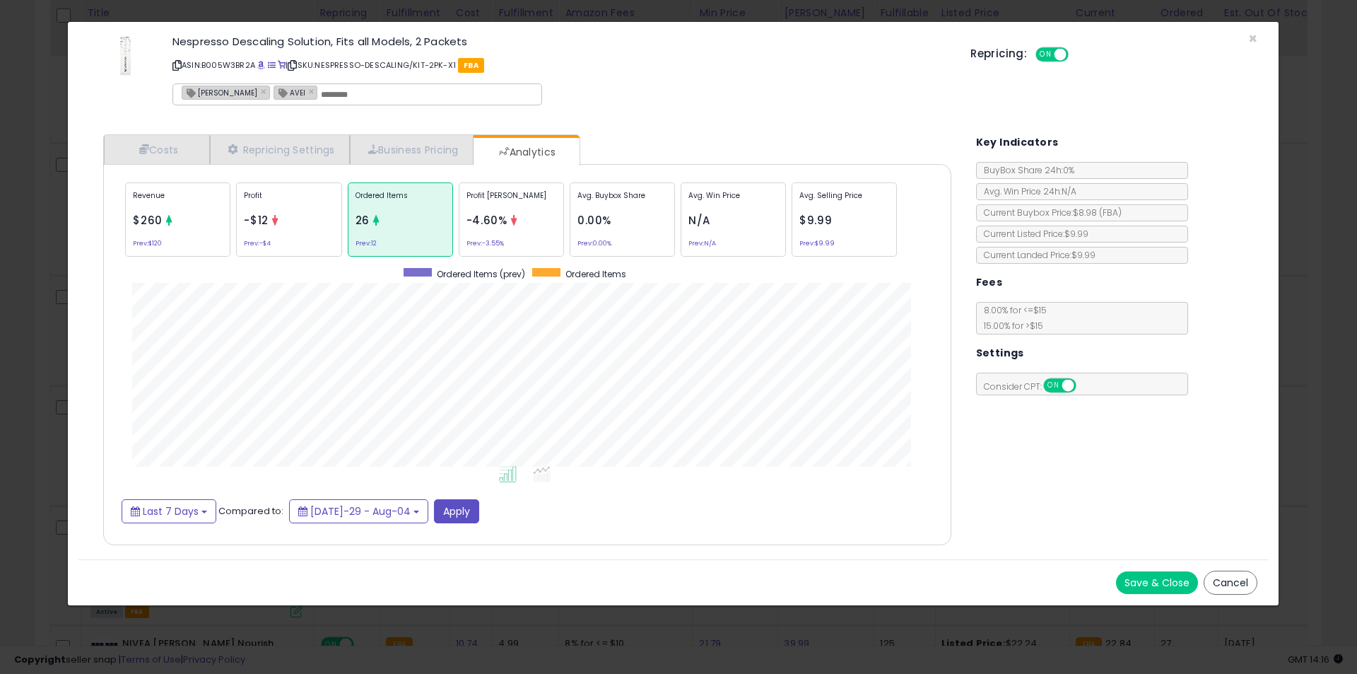
click at [0, 387] on div "× Close Nespresso Descaling Solution, Fits all Models, 2 Packets ASIN: B005W3BR…" at bounding box center [678, 337] width 1357 height 674
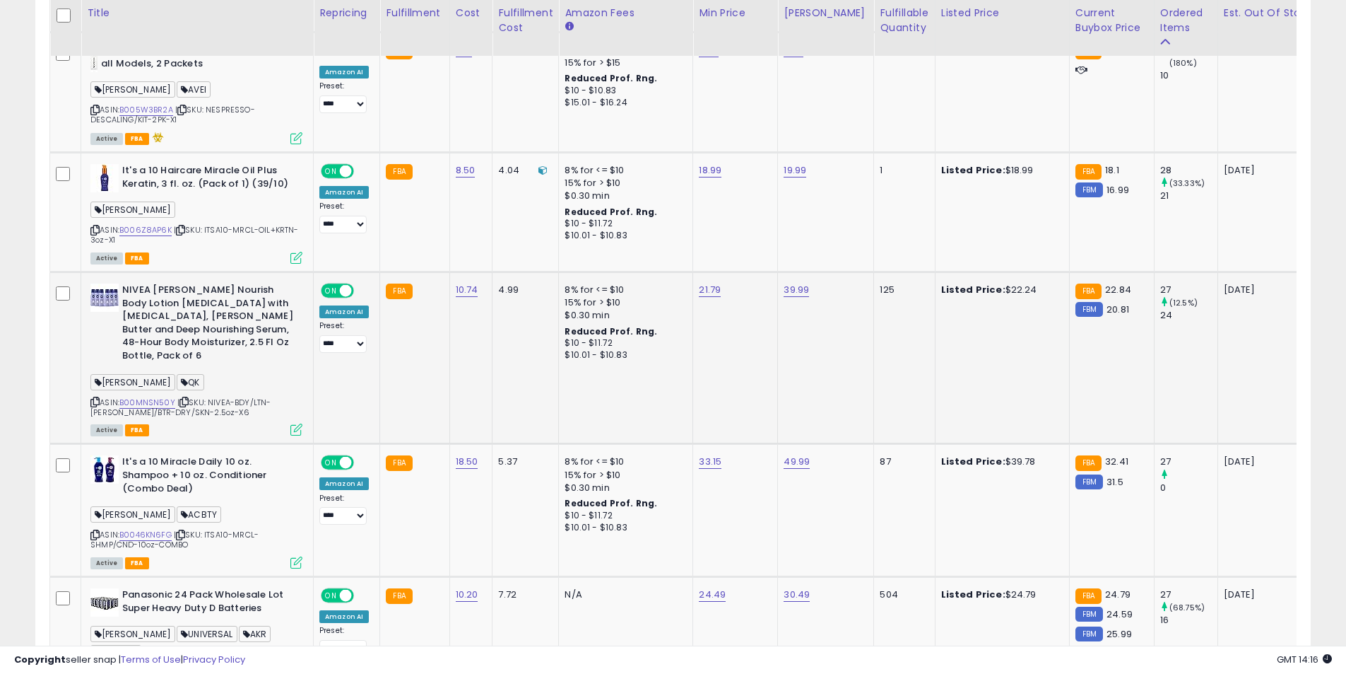
click at [291, 423] on icon at bounding box center [296, 429] width 12 height 12
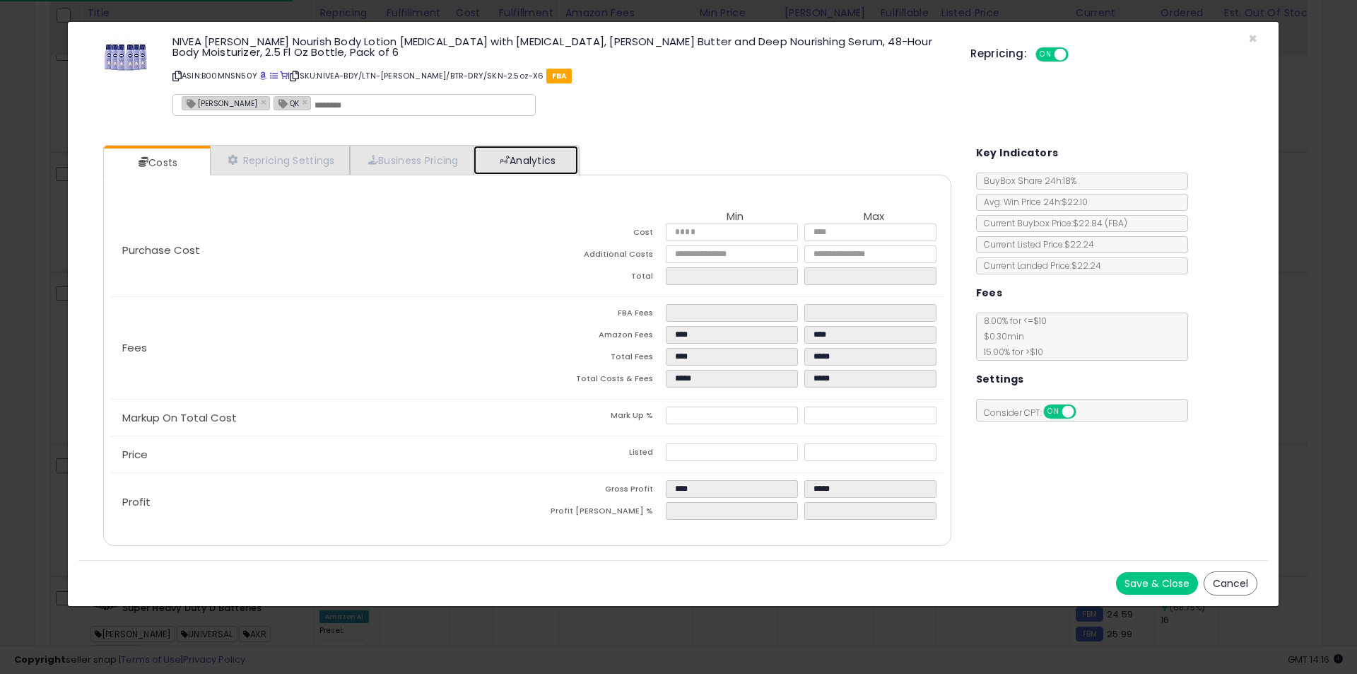
click at [500, 167] on link "Analytics" at bounding box center [526, 160] width 105 height 29
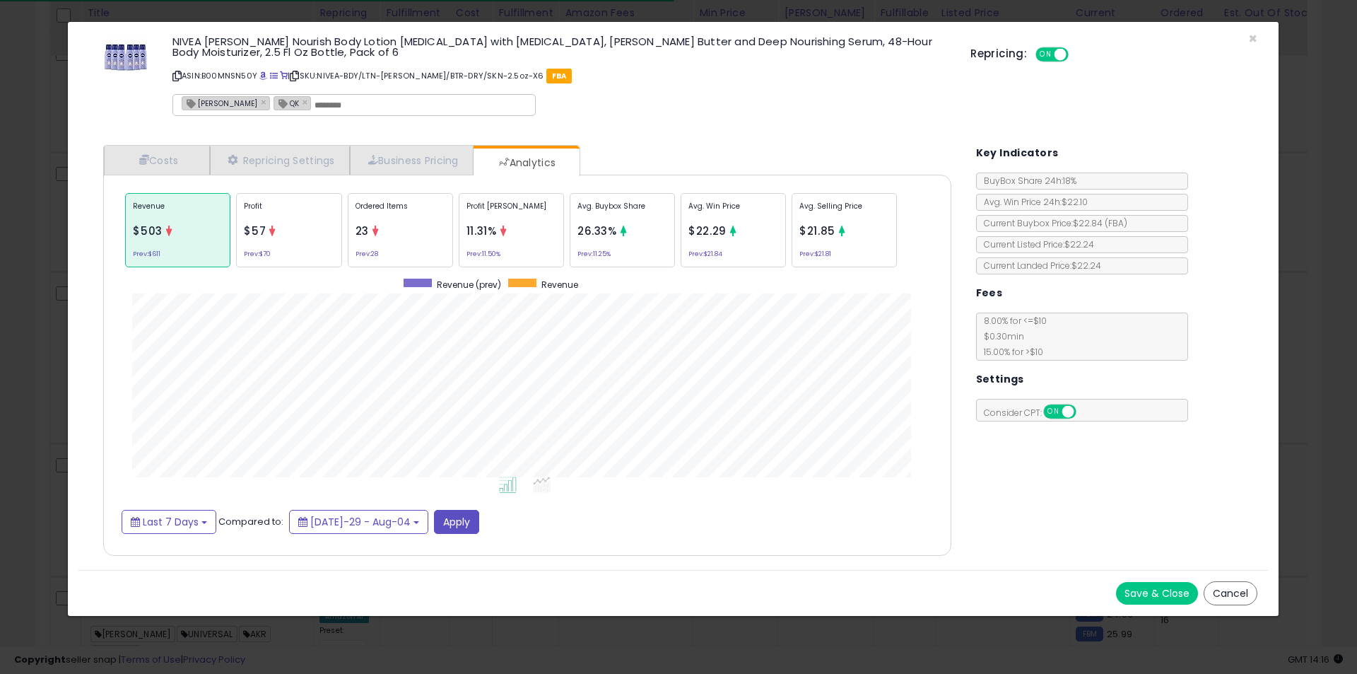
click at [570, 224] on div "Ordered Items 23 Prev: 28" at bounding box center [622, 230] width 105 height 74
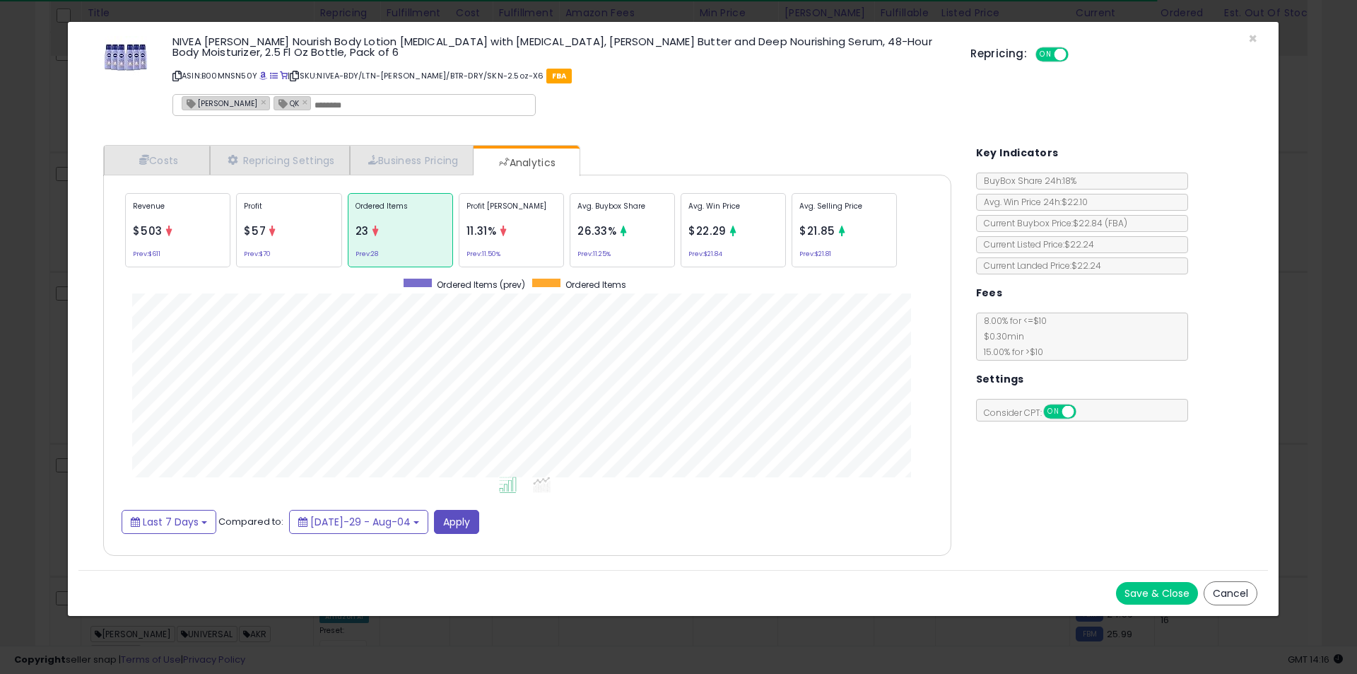
click at [0, 382] on div "× Close NIVEA Shea Nourish Body Lotion for Dry Skin with Hyaluronic Acid, Shea …" at bounding box center [678, 337] width 1357 height 674
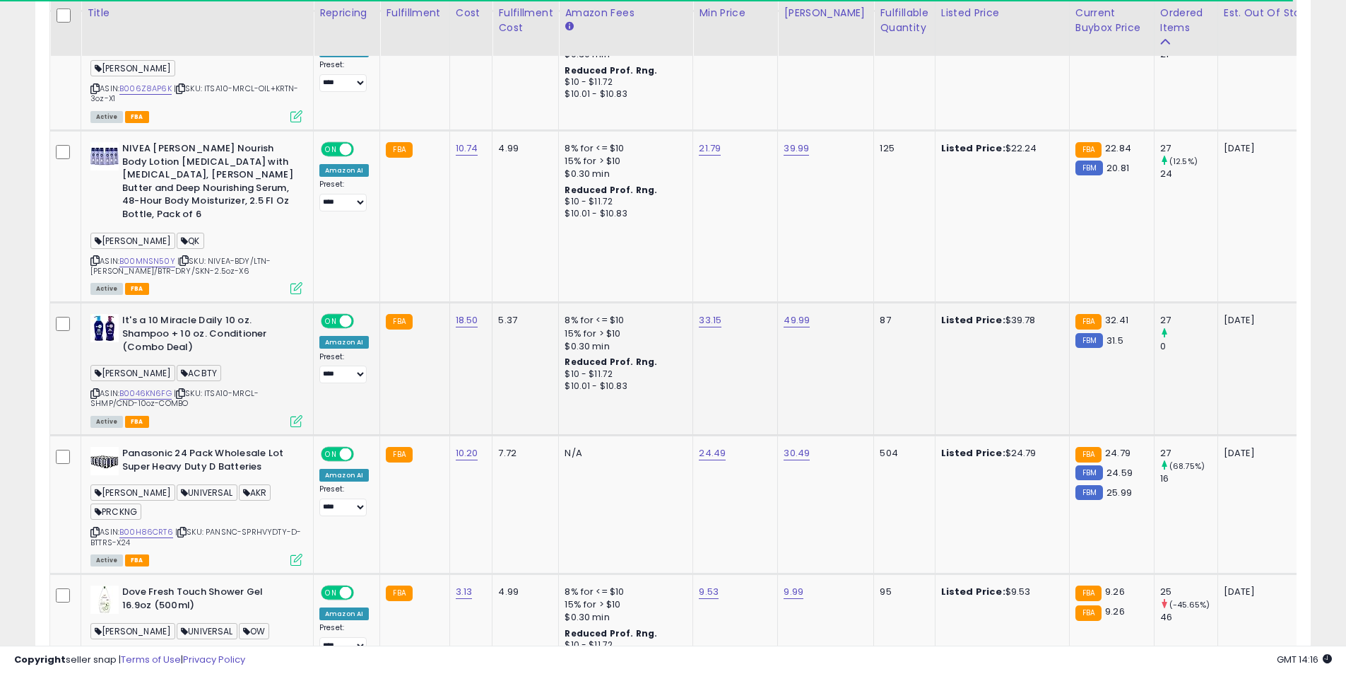
click at [290, 416] on div "Active FBA" at bounding box center [196, 421] width 212 height 10
click at [294, 415] on icon at bounding box center [296, 421] width 12 height 12
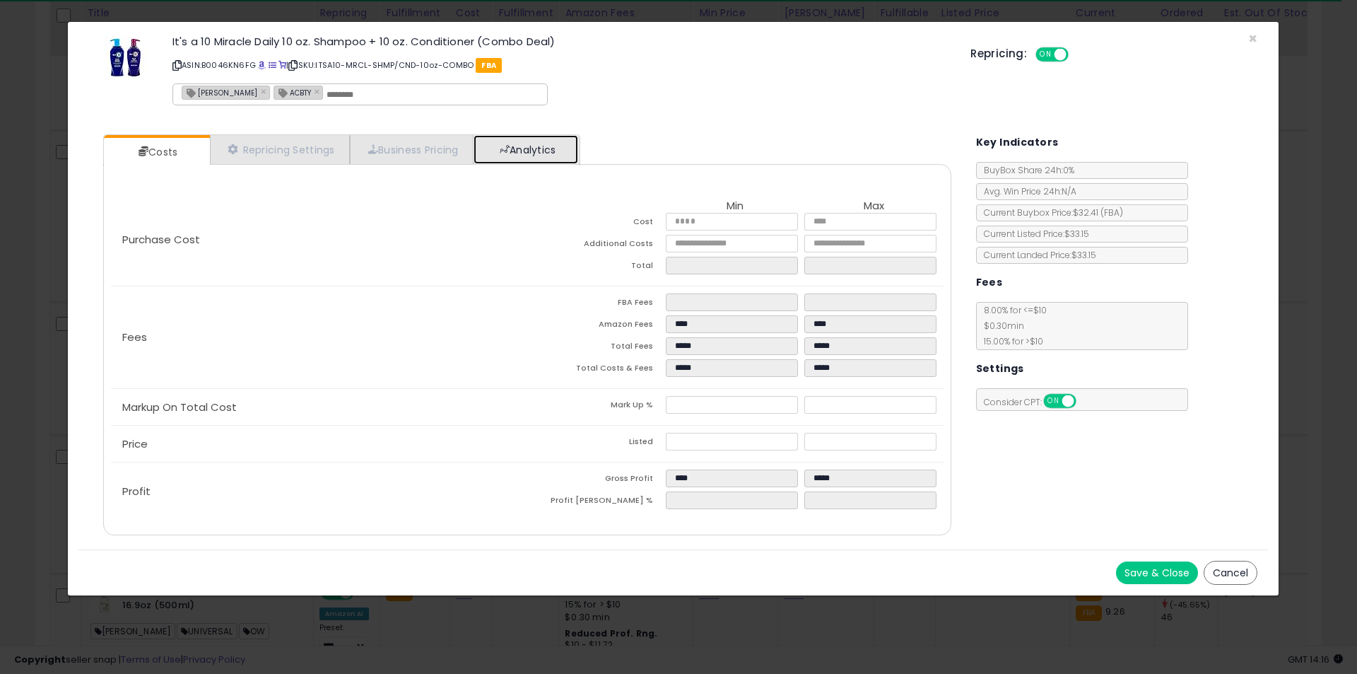
click at [552, 148] on link "Analytics" at bounding box center [526, 149] width 105 height 29
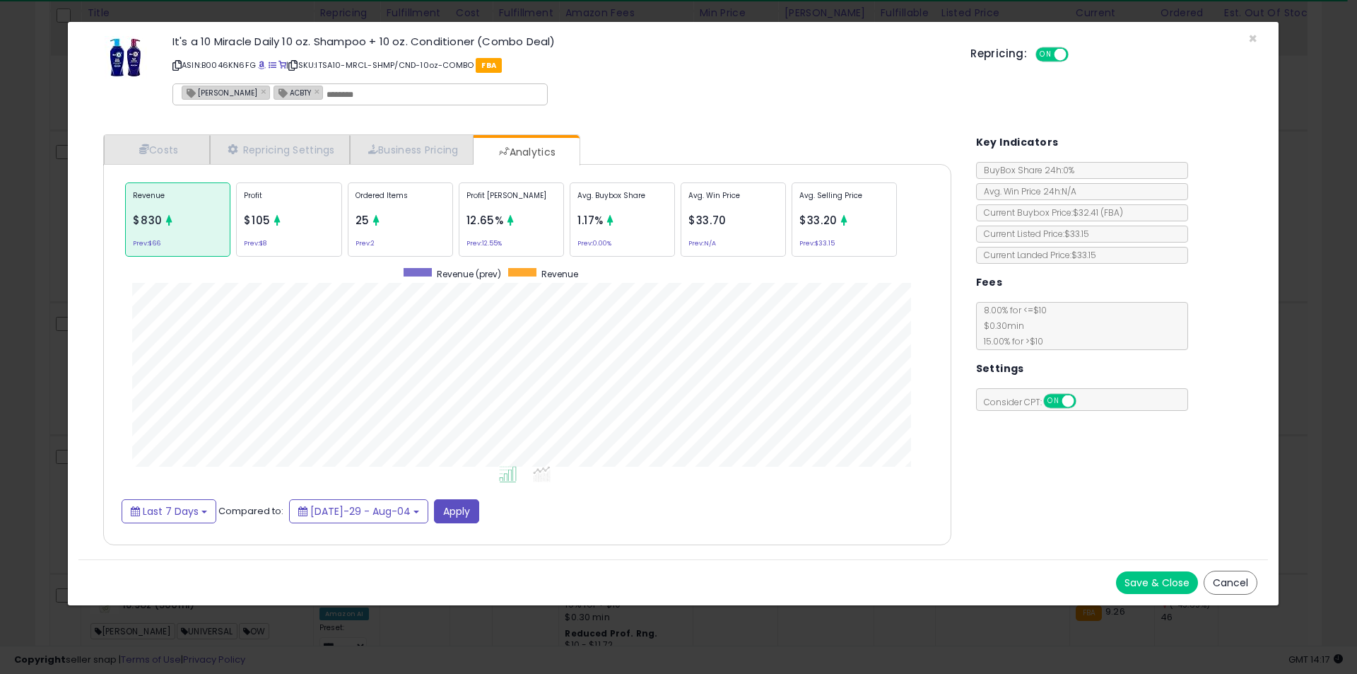
click at [368, 202] on p "Ordered Items" at bounding box center [401, 200] width 90 height 21
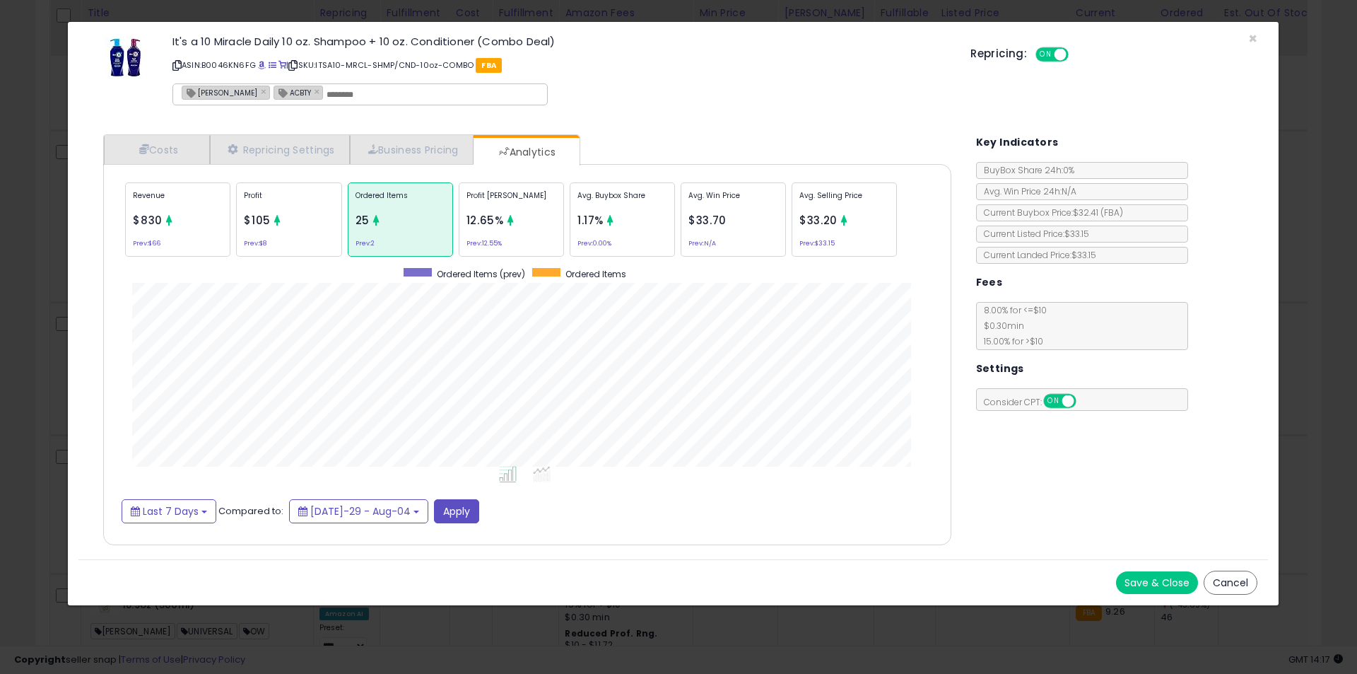
click at [48, 346] on div "× Close It's a 10 Miracle Daily 10 oz. Shampoo + 10 oz. Conditioner (Combo Deal…" at bounding box center [678, 337] width 1357 height 674
